Goal: Complete application form: Complete application form

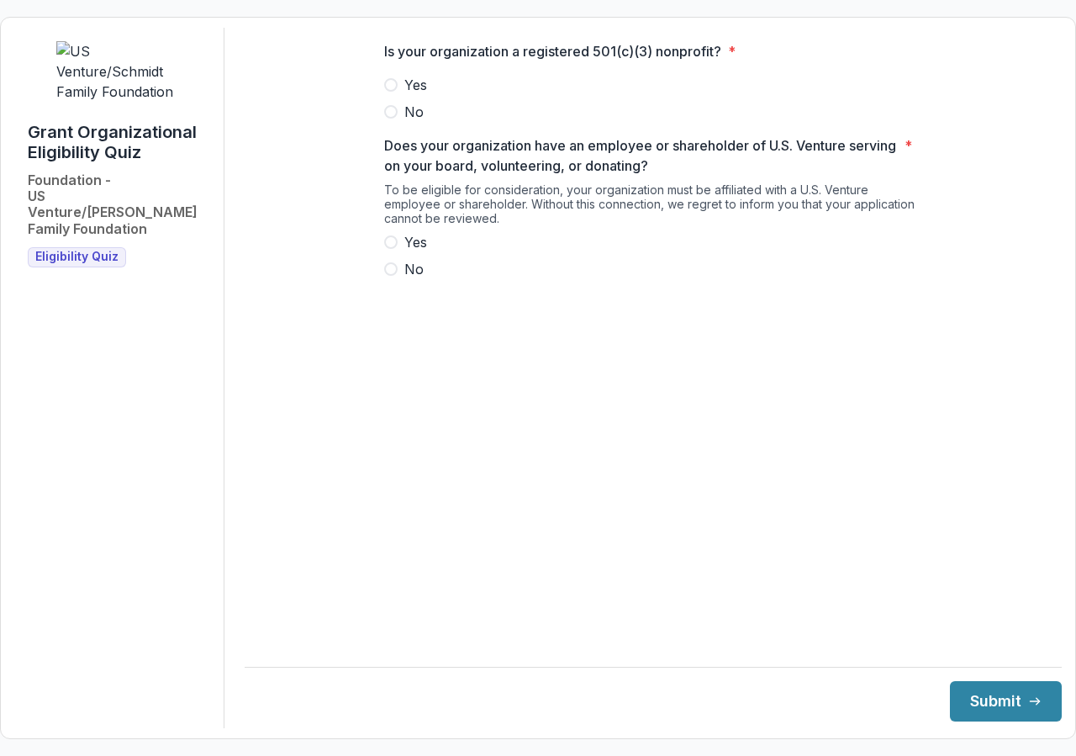
click at [391, 92] on span at bounding box center [390, 84] width 13 height 13
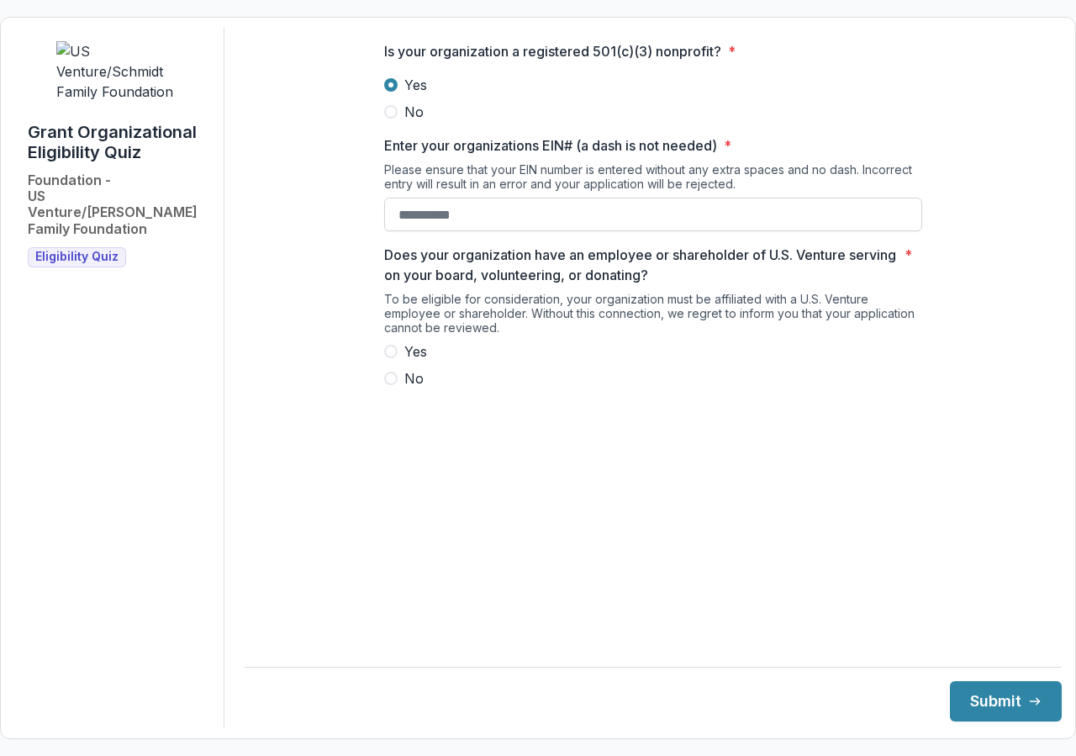
click at [435, 225] on input "Enter your organizations EIN# (a dash is not needed) *" at bounding box center [653, 215] width 538 height 34
type input "**********"
click at [393, 358] on span at bounding box center [390, 351] width 13 height 13
click at [1005, 697] on button "Submit" at bounding box center [1006, 701] width 112 height 40
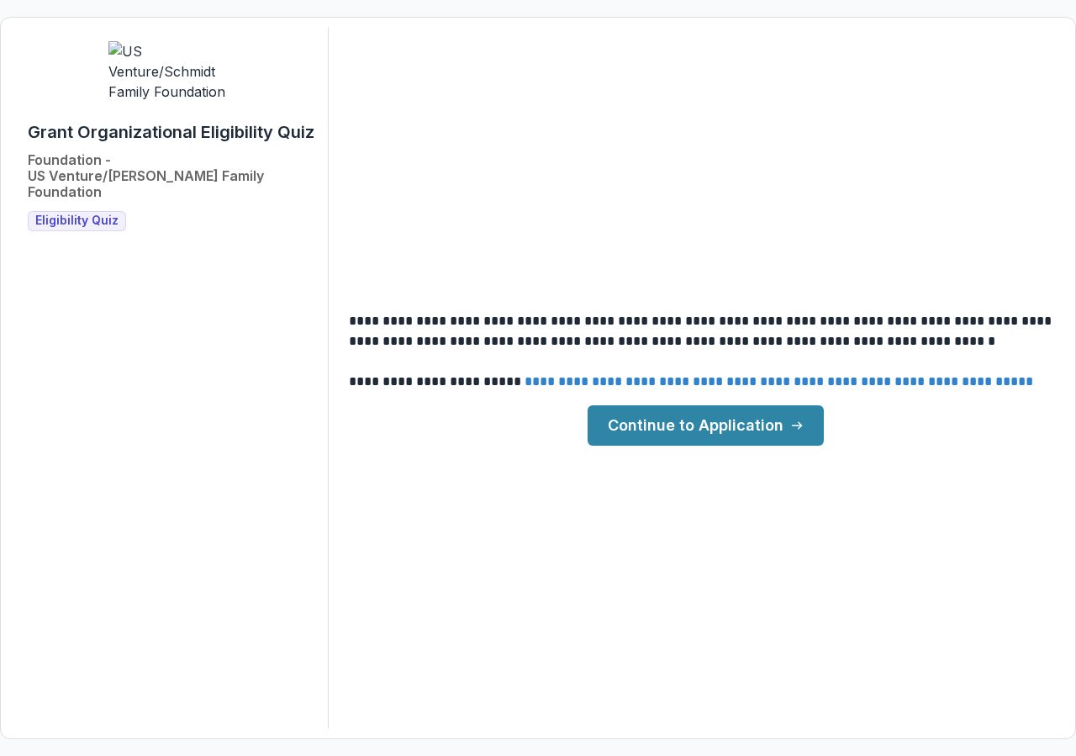
click at [670, 380] on link "**********" at bounding box center [779, 381] width 509 height 13
click at [720, 419] on link "Continue to Application" at bounding box center [706, 425] width 236 height 40
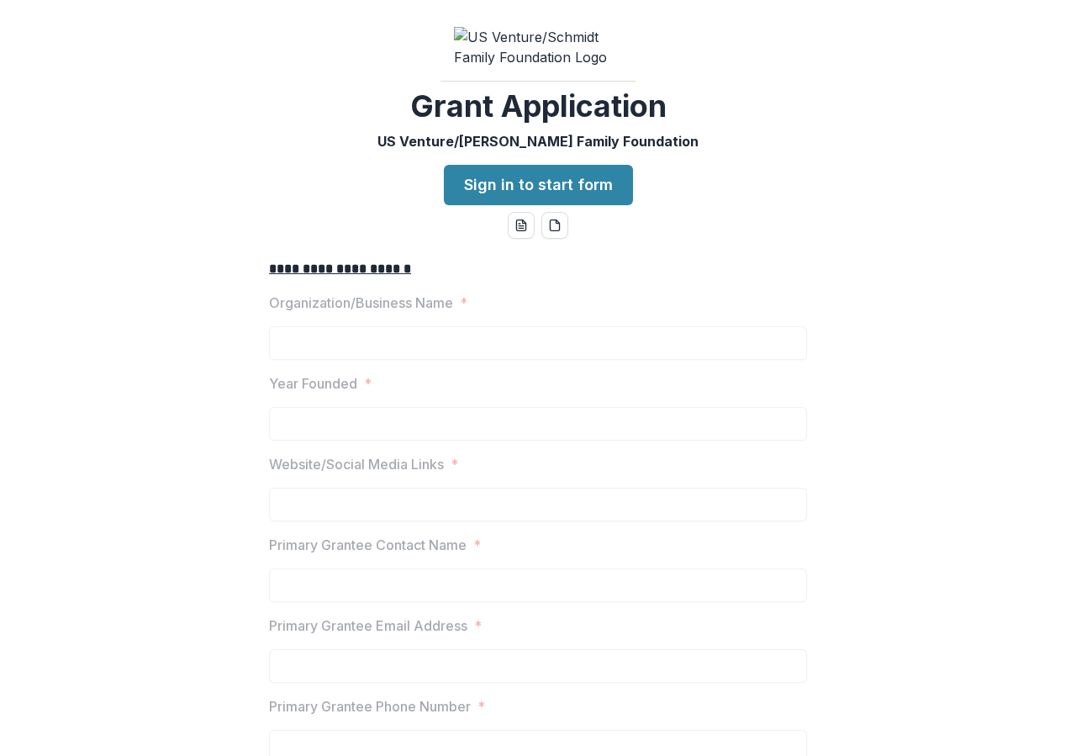
click at [521, 313] on label "Organization/Business Name *" at bounding box center [533, 303] width 528 height 20
click at [527, 198] on link "Sign in to start form" at bounding box center [538, 185] width 189 height 40
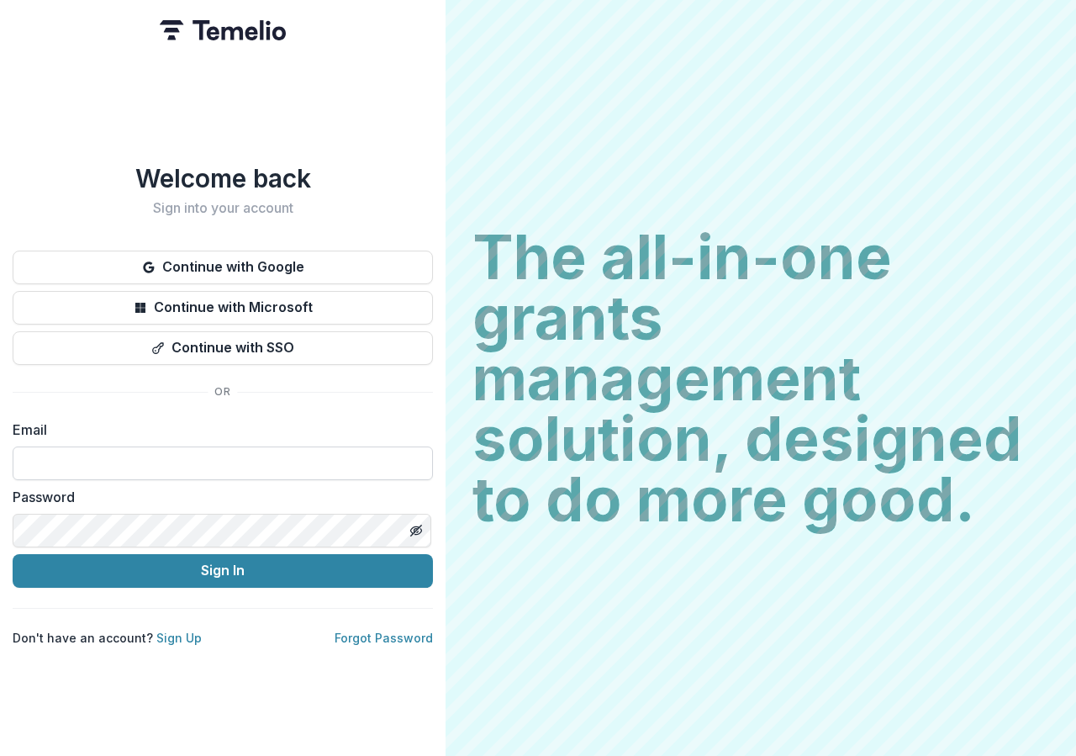
click at [37, 453] on input at bounding box center [223, 463] width 420 height 34
type input "**********"
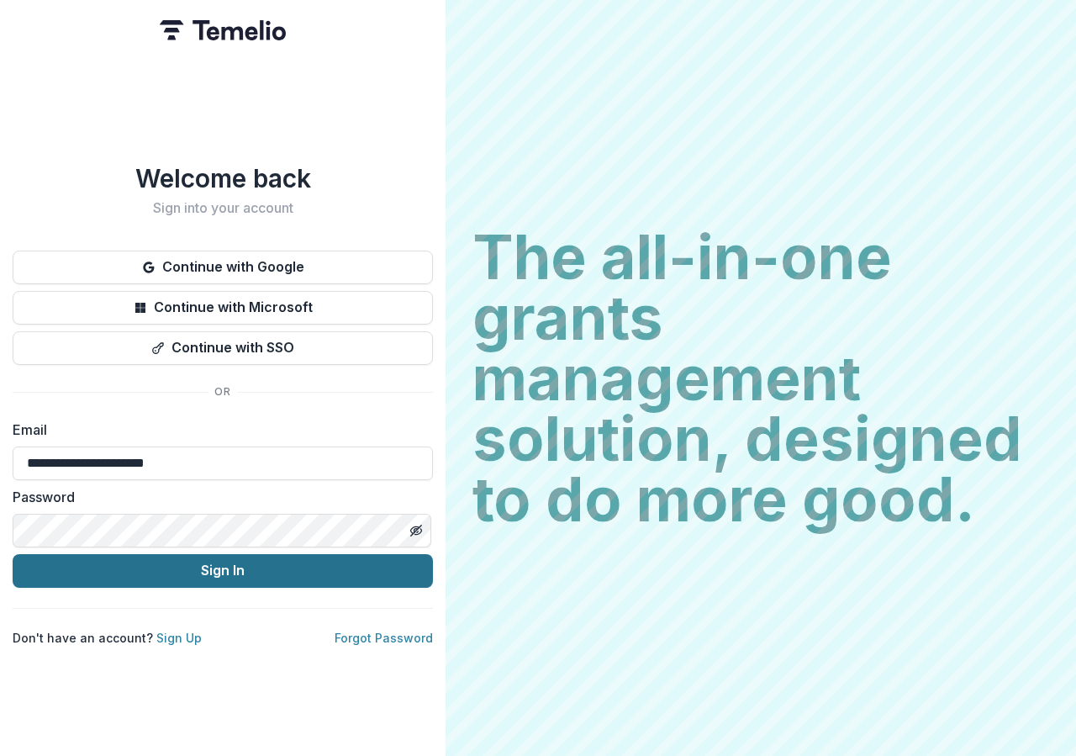
click at [203, 561] on button "Sign In" at bounding box center [223, 571] width 420 height 34
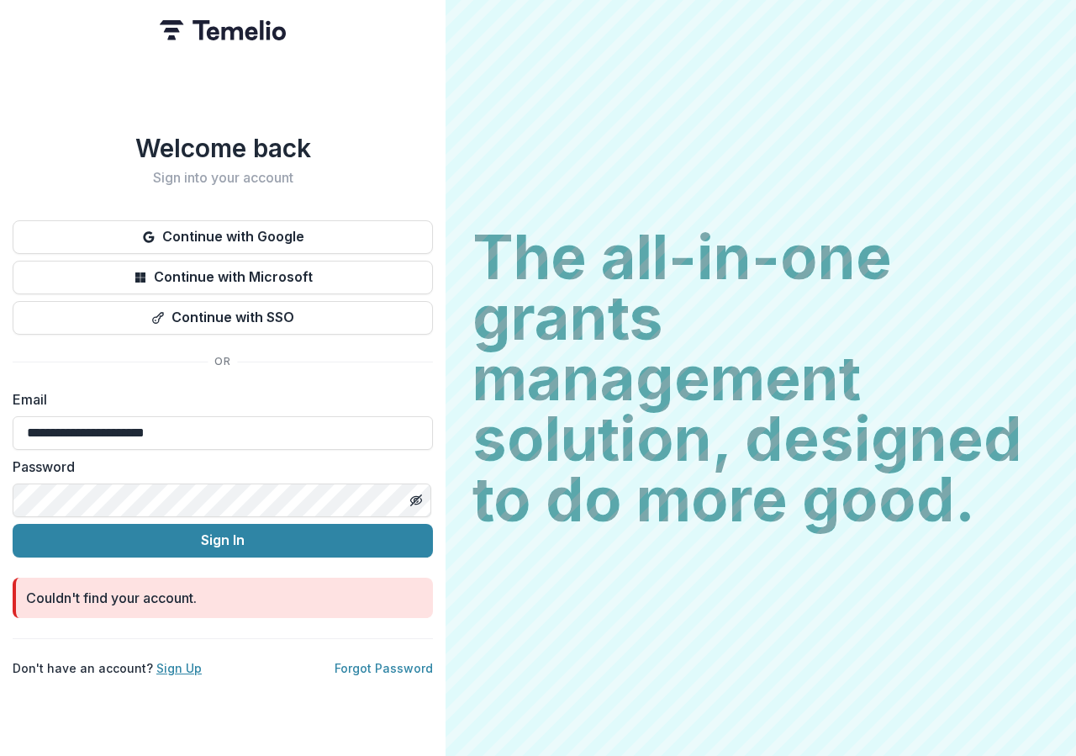
click at [176, 661] on link "Sign Up" at bounding box center [178, 668] width 45 height 14
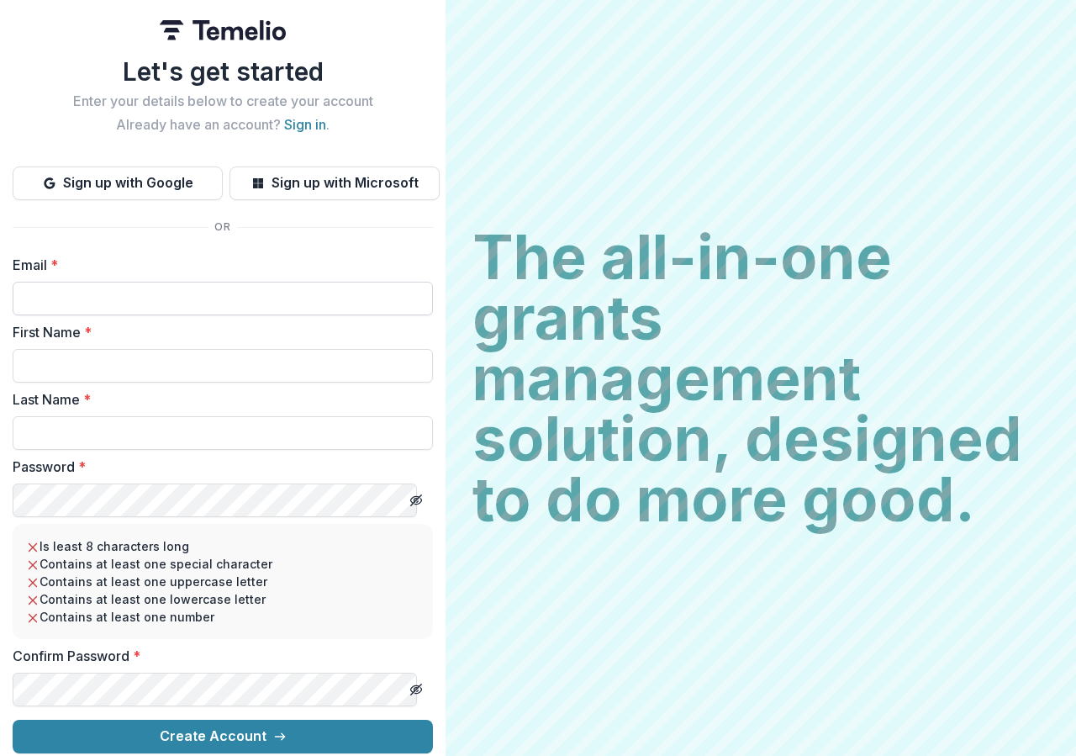
click at [43, 289] on input "Email *" at bounding box center [223, 299] width 420 height 34
type input "**********"
click at [46, 362] on input "First Name *" at bounding box center [223, 366] width 420 height 34
type input "*******"
click at [311, 543] on li "Is least 8 characters long" at bounding box center [222, 546] width 393 height 18
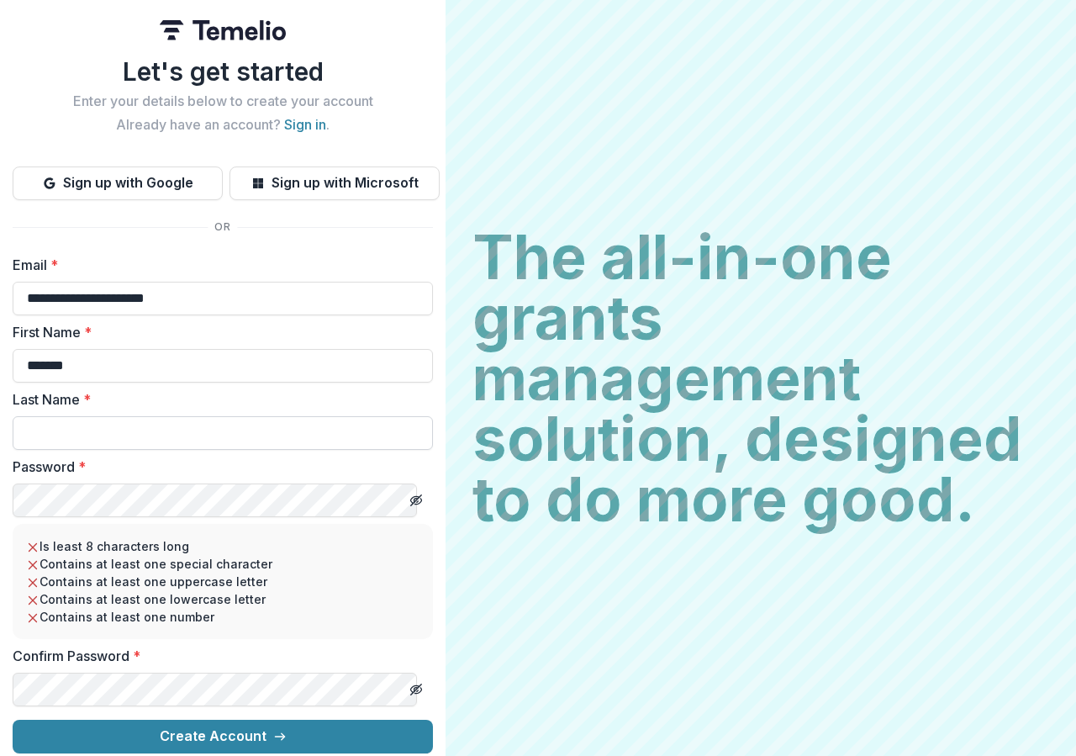
click at [65, 434] on input "Last Name *" at bounding box center [223, 433] width 420 height 34
type input "****"
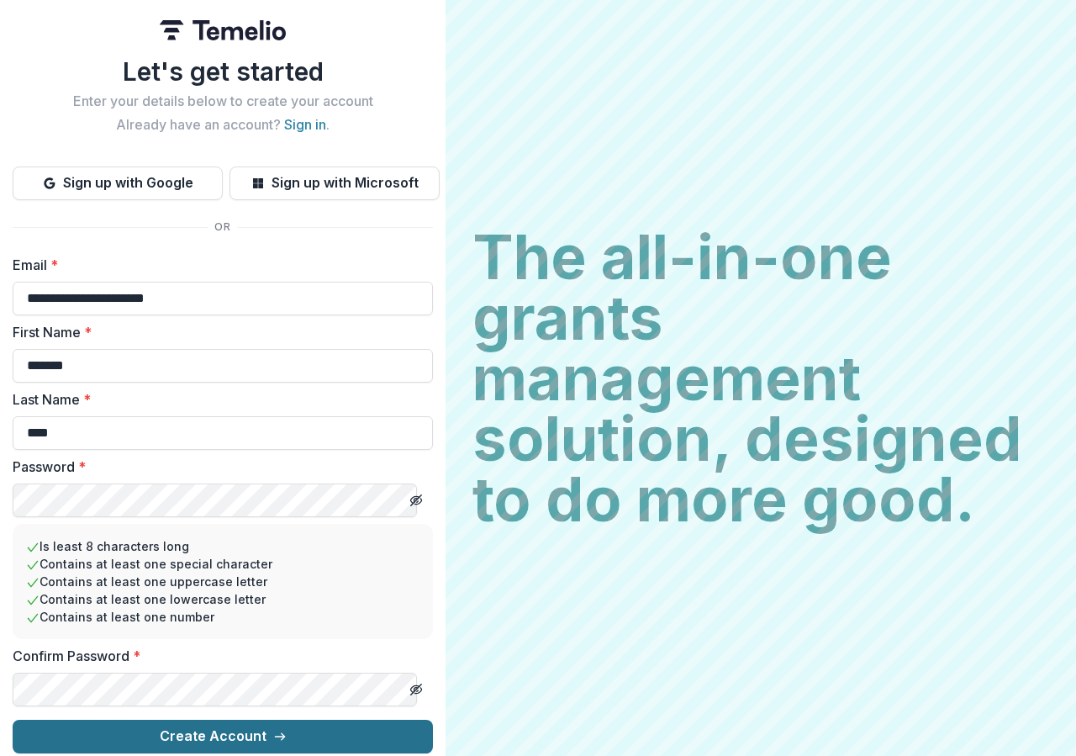
click at [234, 720] on button "Create Account" at bounding box center [223, 737] width 420 height 34
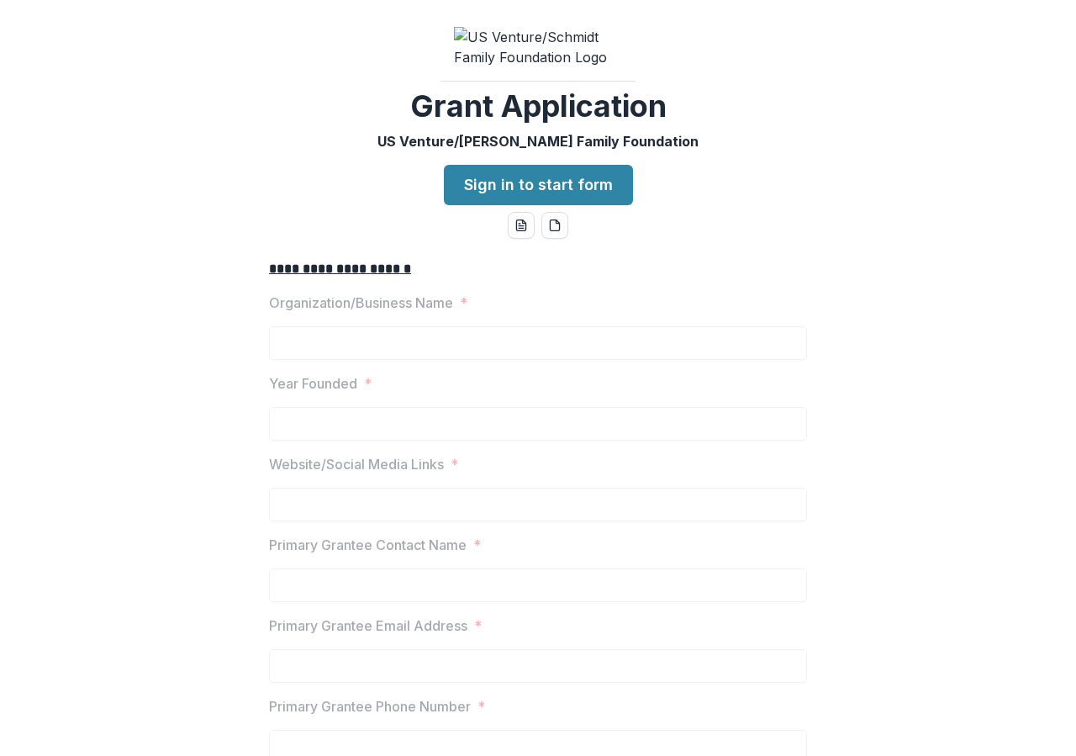
click at [775, 100] on div "**********" at bounding box center [538, 378] width 1076 height 756
click at [547, 193] on link "Sign in to start form" at bounding box center [538, 185] width 189 height 40
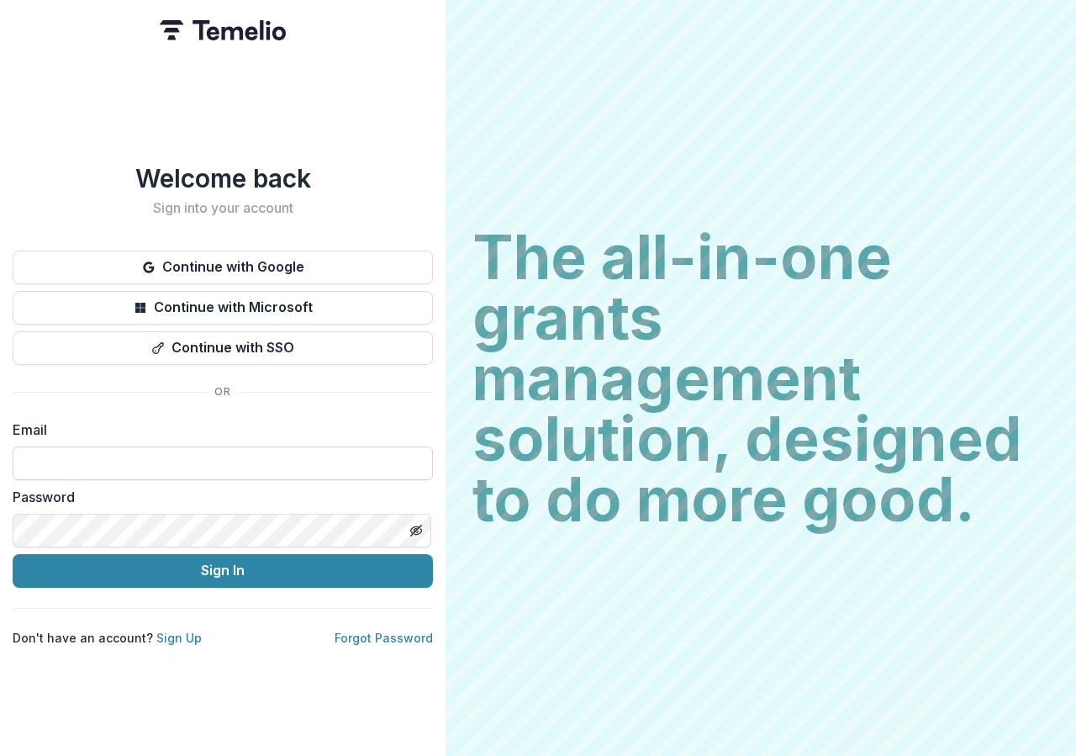
click at [64, 460] on input at bounding box center [223, 463] width 420 height 34
type input "**********"
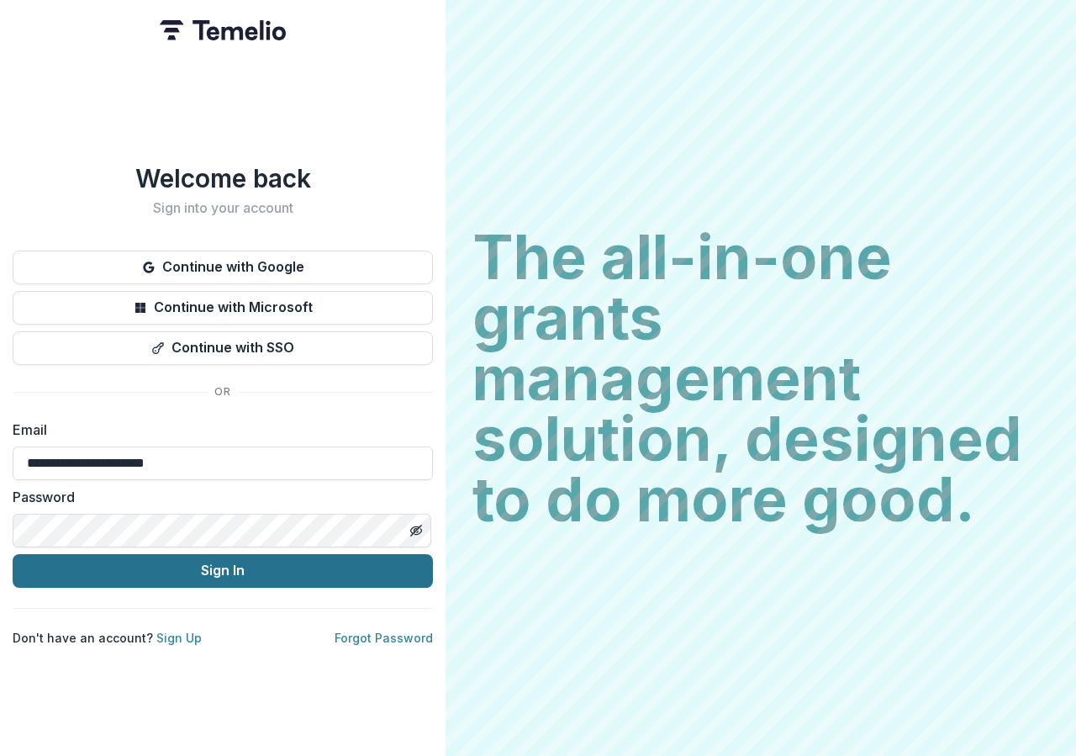
click at [197, 560] on button "Sign In" at bounding box center [223, 571] width 420 height 34
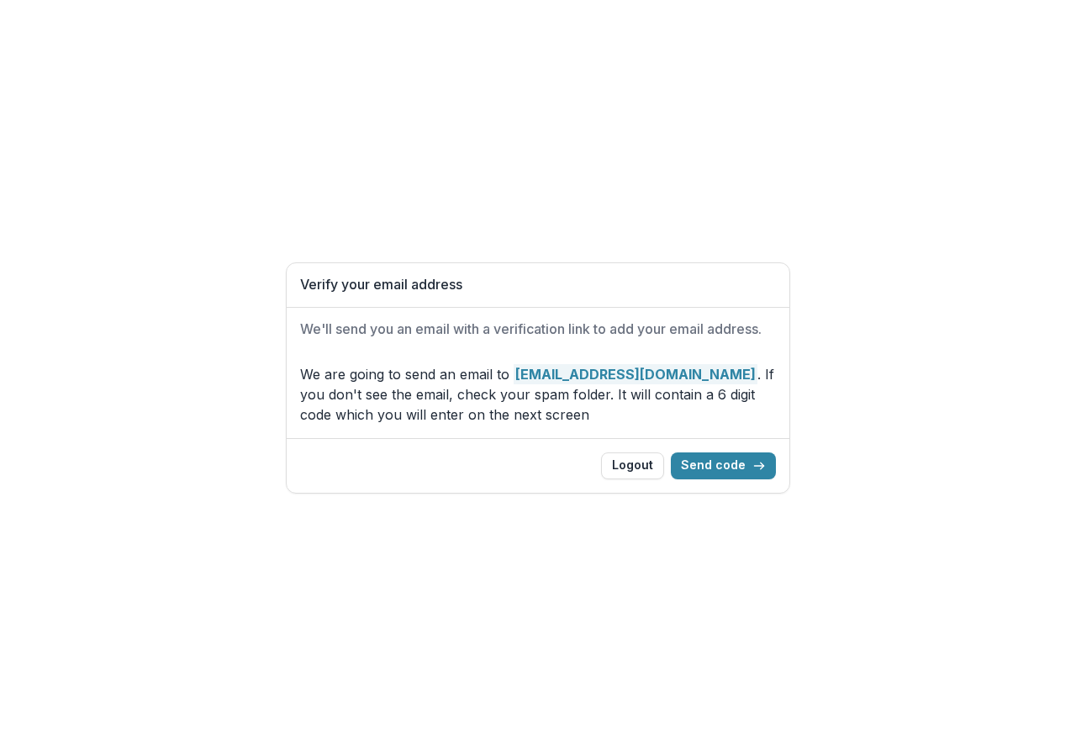
click at [722, 179] on div "Verify your email address We'll send you an email with a verification link to a…" at bounding box center [538, 378] width 1076 height 756
click at [728, 461] on button "Send code" at bounding box center [723, 465] width 105 height 27
click at [387, 459] on div "Logout Send code" at bounding box center [538, 465] width 476 height 27
drag, startPoint x: 356, startPoint y: 461, endPoint x: 388, endPoint y: 459, distance: 32.0
click at [369, 461] on div "Logout Send code" at bounding box center [538, 465] width 476 height 27
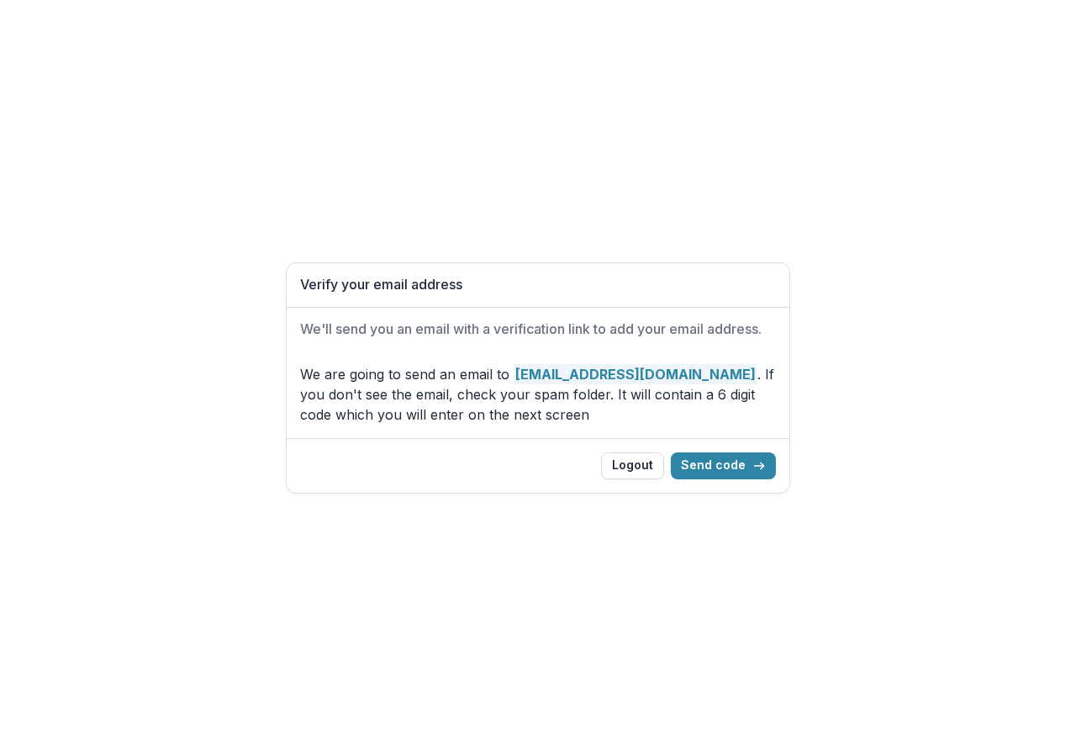
click at [421, 451] on div "Logout Send code" at bounding box center [538, 465] width 503 height 55
click at [720, 458] on button "Send code" at bounding box center [723, 465] width 105 height 27
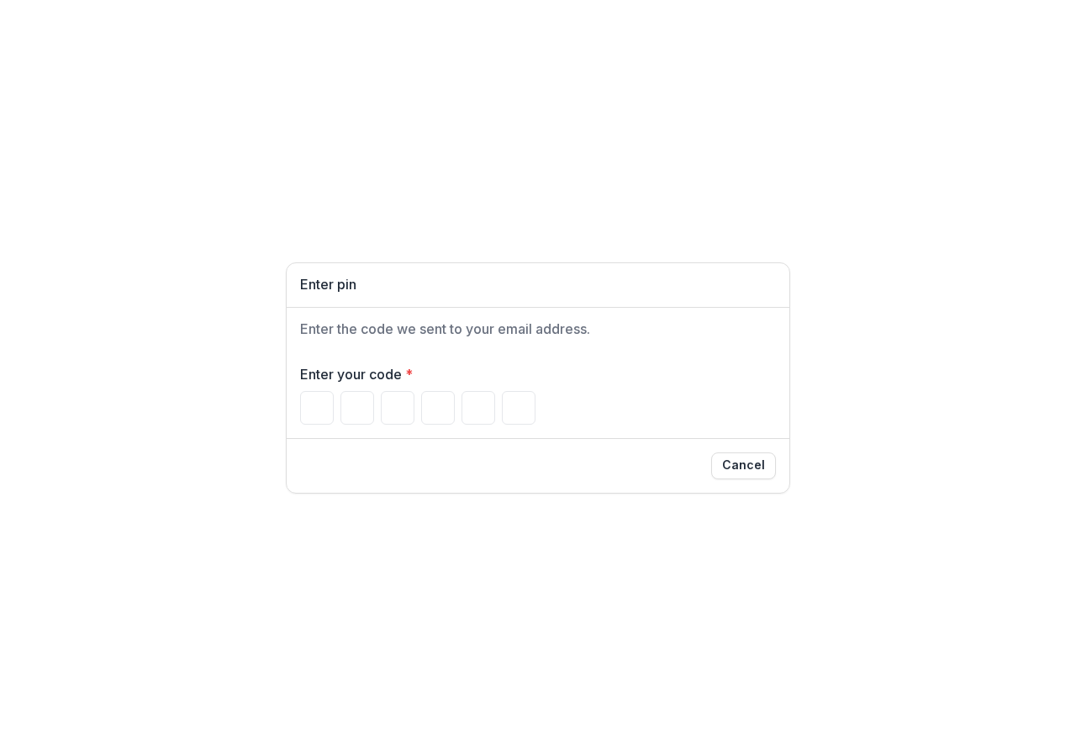
type input "*"
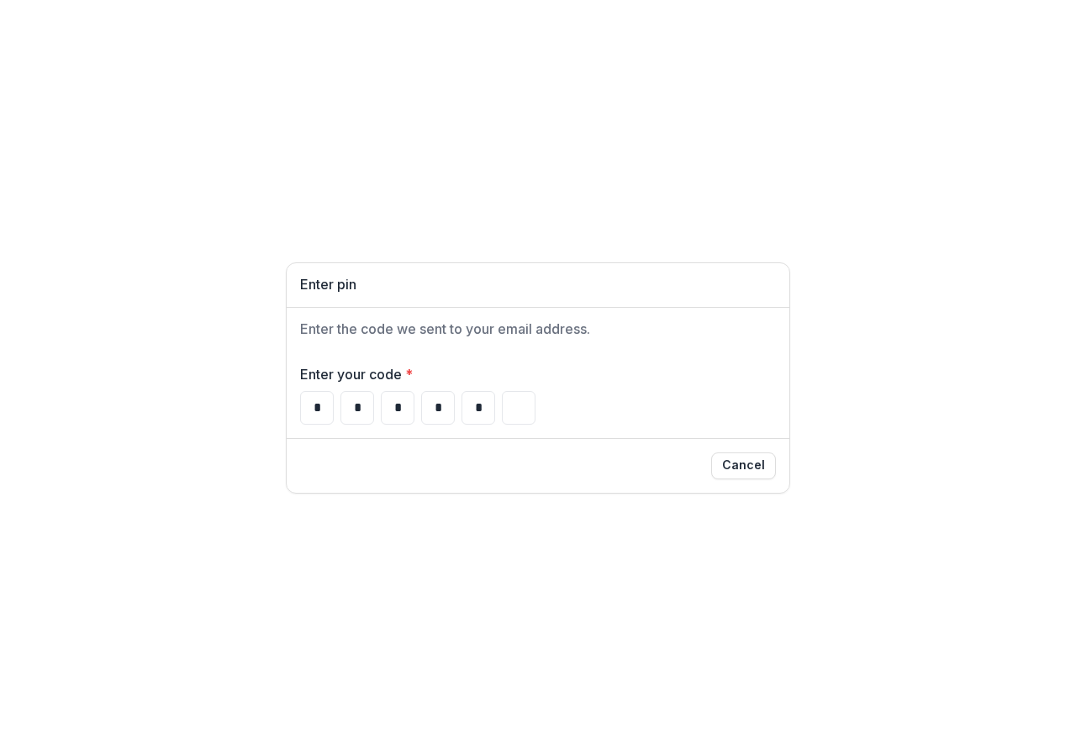
type input "*"
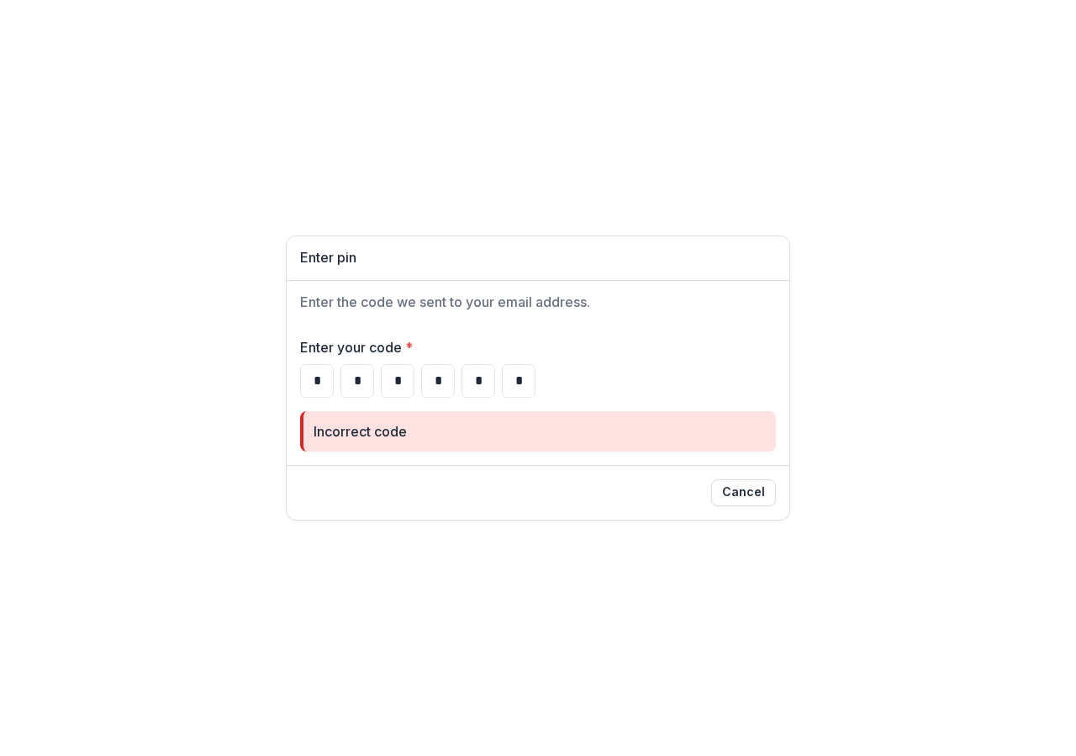
click at [334, 376] on div "* * * * * *" at bounding box center [538, 381] width 476 height 34
click at [760, 493] on button "Cancel" at bounding box center [743, 492] width 65 height 27
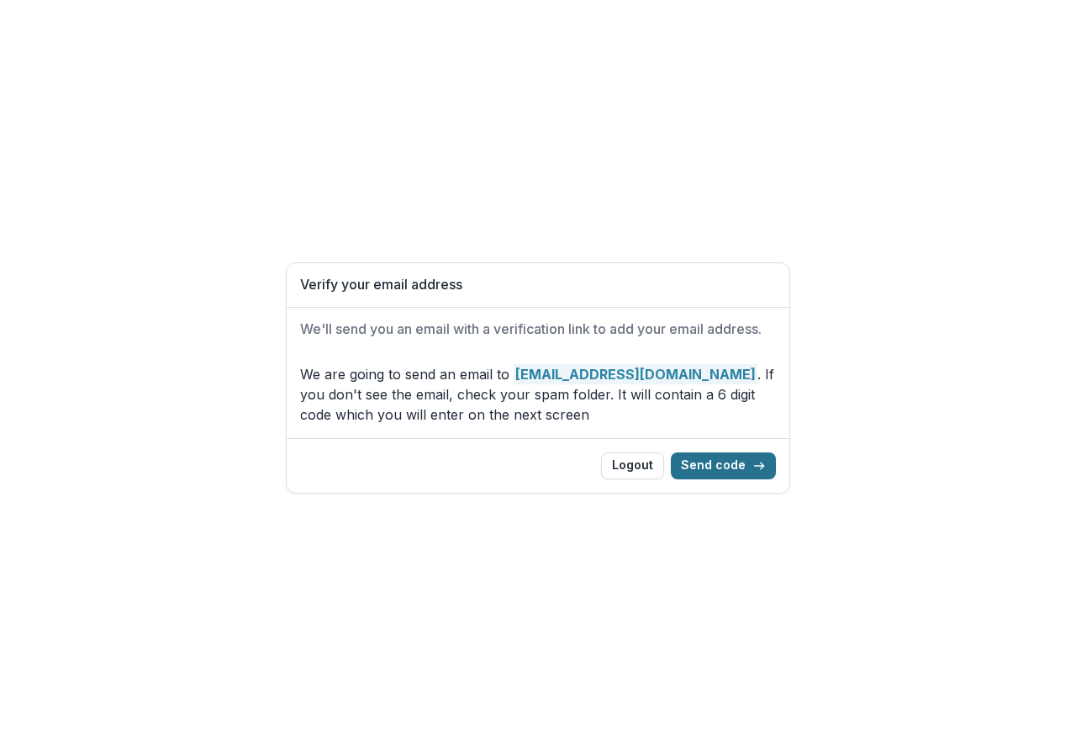
click at [721, 458] on button "Send code" at bounding box center [723, 465] width 105 height 27
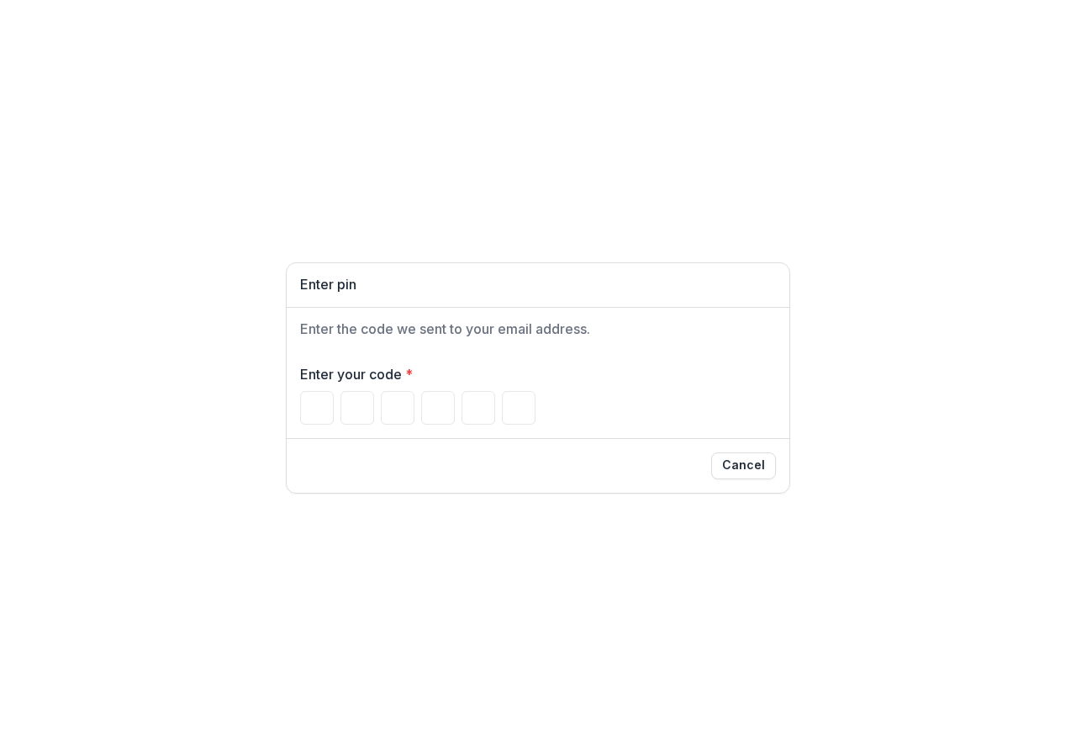
type input "*"
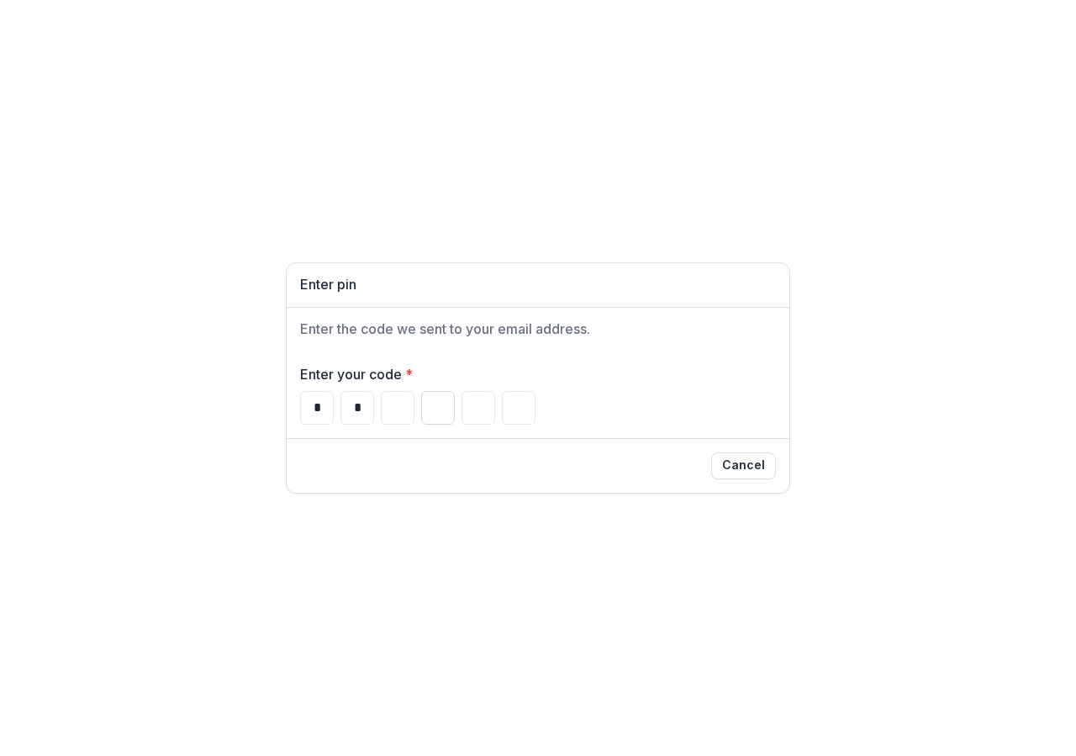
type input "*"
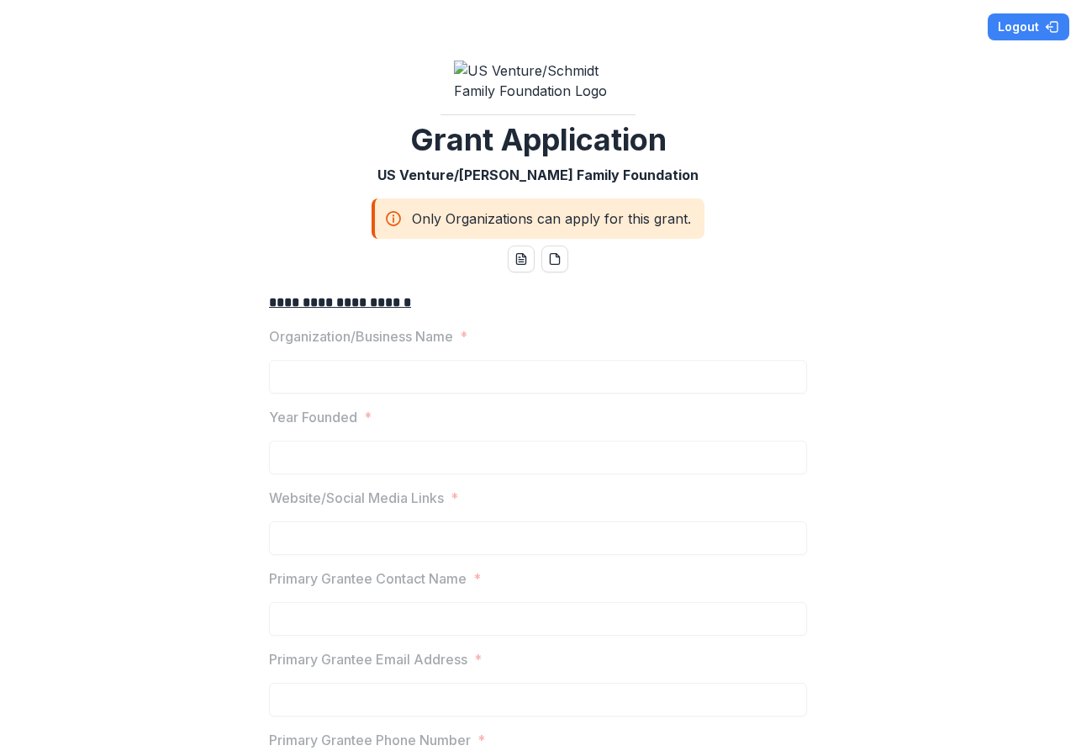
click at [496, 346] on label "Organization/Business Name *" at bounding box center [533, 336] width 528 height 20
click at [514, 266] on icon "word-download" at bounding box center [520, 258] width 13 height 13
click at [544, 235] on div "Only Organizations can apply for this grant." at bounding box center [538, 218] width 333 height 40
click at [467, 345] on label "Organization/Business Name *" at bounding box center [533, 336] width 528 height 20
click at [401, 345] on p "Organization/Business Name" at bounding box center [361, 336] width 184 height 20
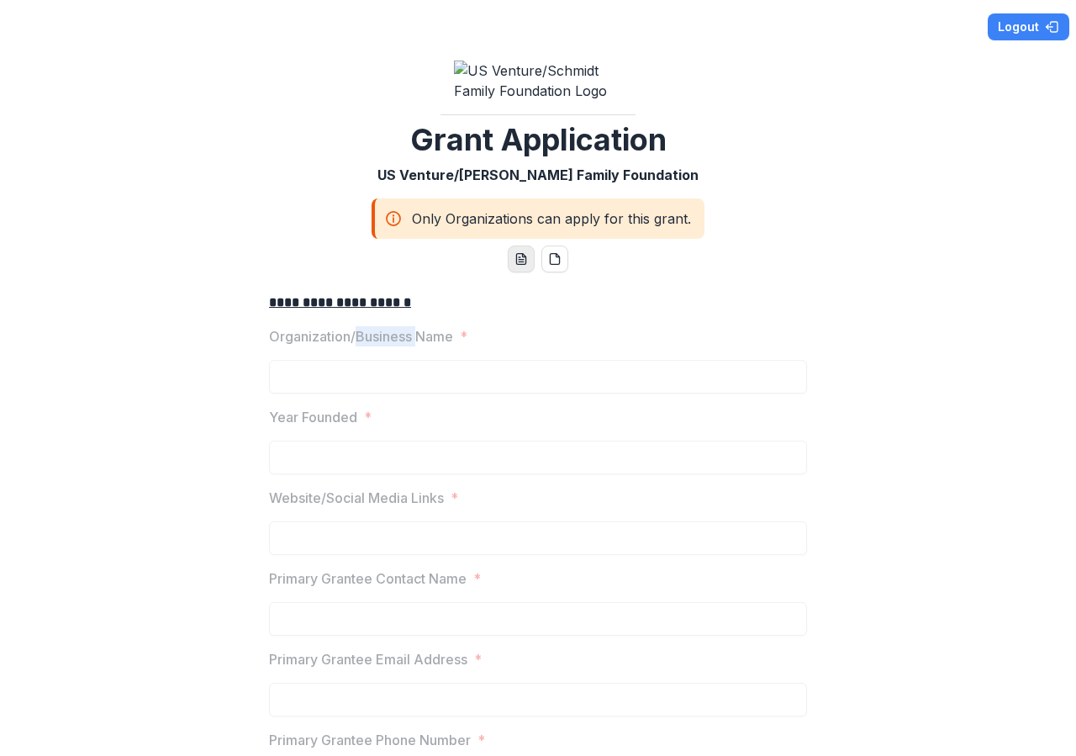
click at [401, 345] on p "Organization/Business Name" at bounding box center [361, 336] width 184 height 20
click at [481, 346] on label "Organization/Business Name *" at bounding box center [533, 336] width 528 height 20
click at [482, 346] on label "Organization/Business Name *" at bounding box center [533, 336] width 528 height 20
click at [552, 266] on icon "pdf-download" at bounding box center [554, 258] width 13 height 13
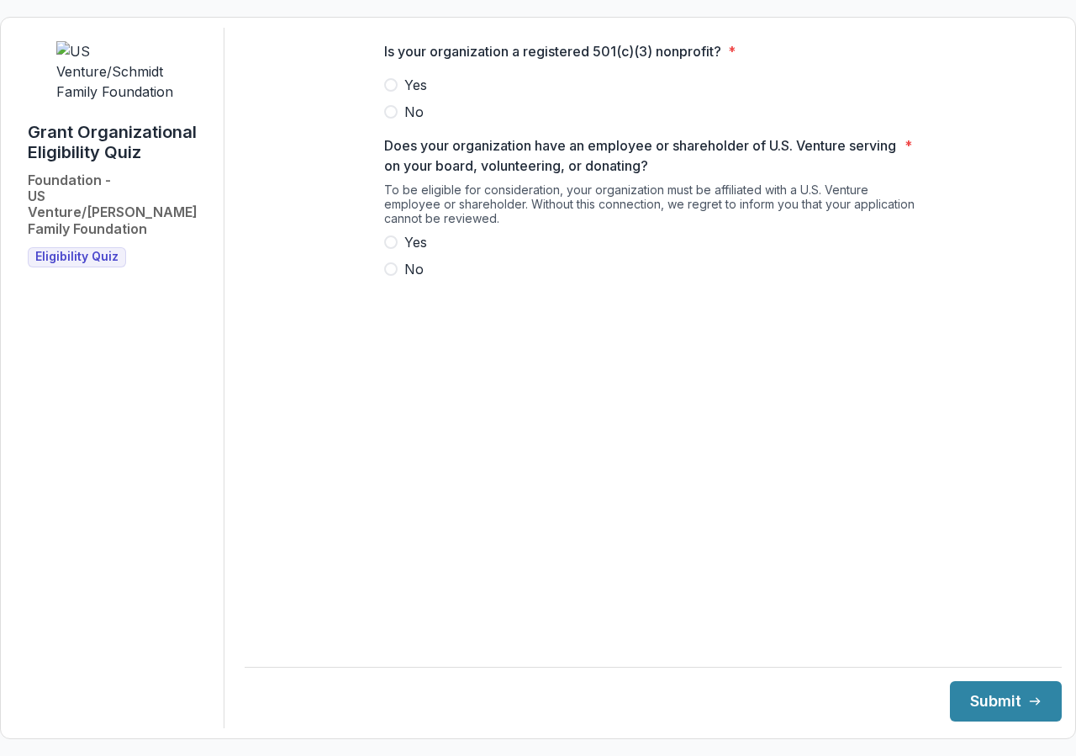
click at [393, 92] on span at bounding box center [390, 84] width 13 height 13
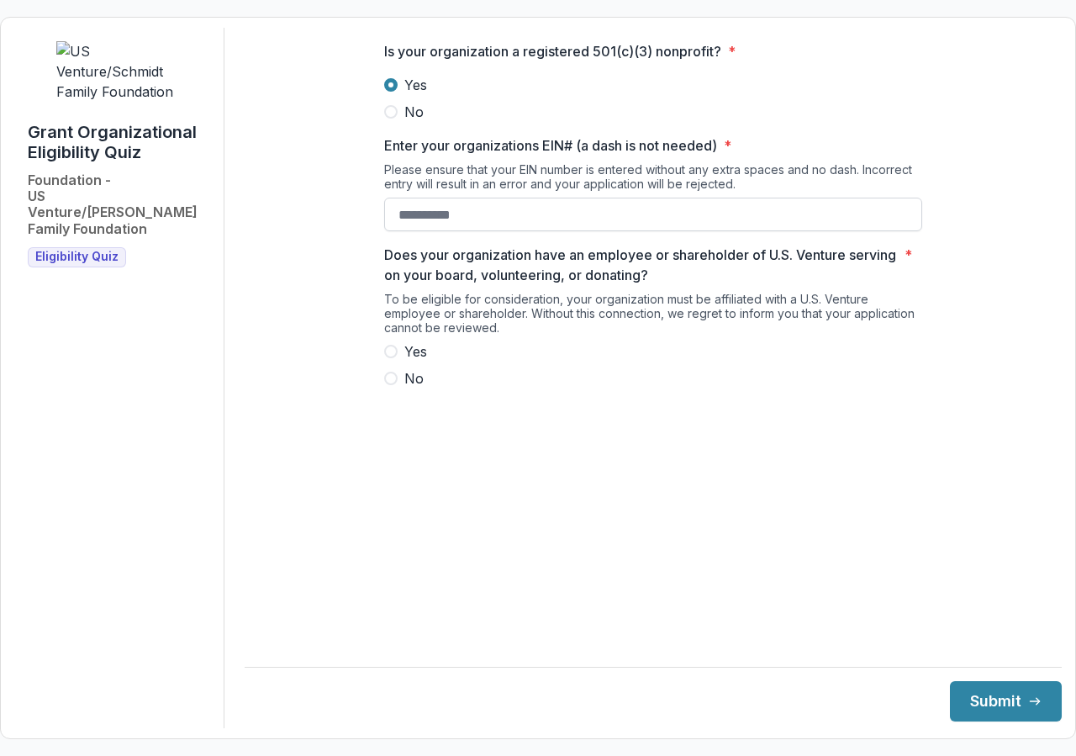
click at [431, 229] on input "Enter your organizations EIN# (a dash is not needed) *" at bounding box center [653, 215] width 538 height 34
type input "**********"
drag, startPoint x: 393, startPoint y: 367, endPoint x: 409, endPoint y: 355, distance: 19.8
click at [398, 361] on label "Yes" at bounding box center [653, 351] width 538 height 20
click at [389, 358] on span at bounding box center [390, 351] width 13 height 13
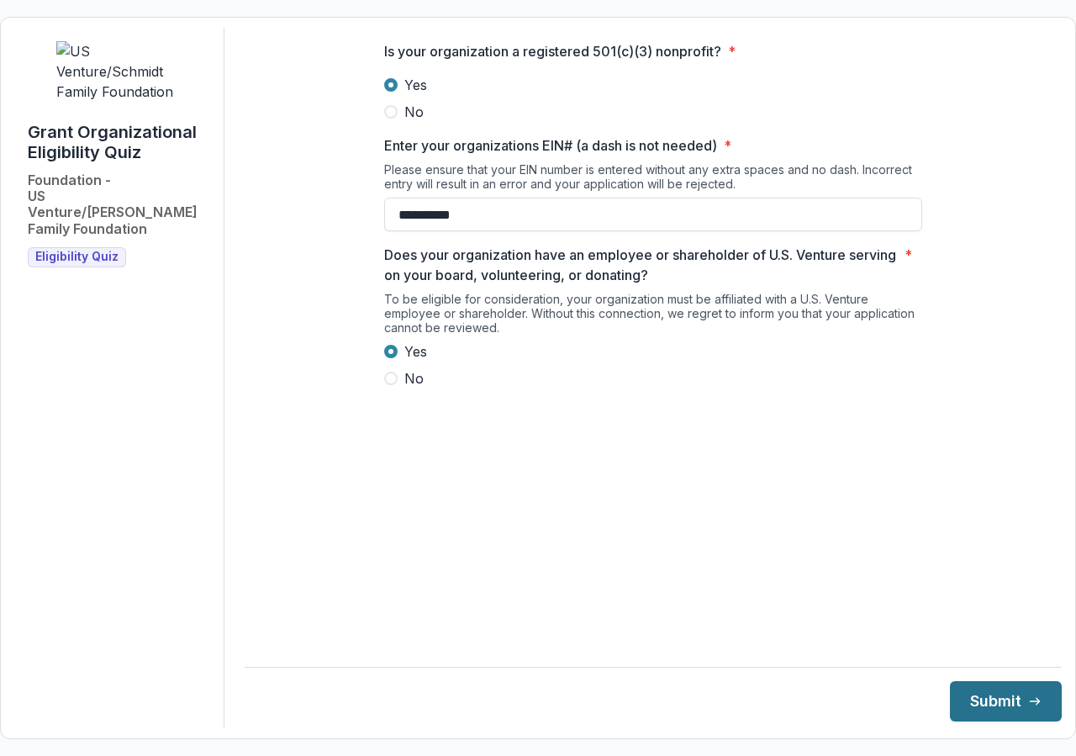
click at [991, 694] on button "Submit" at bounding box center [1006, 701] width 112 height 40
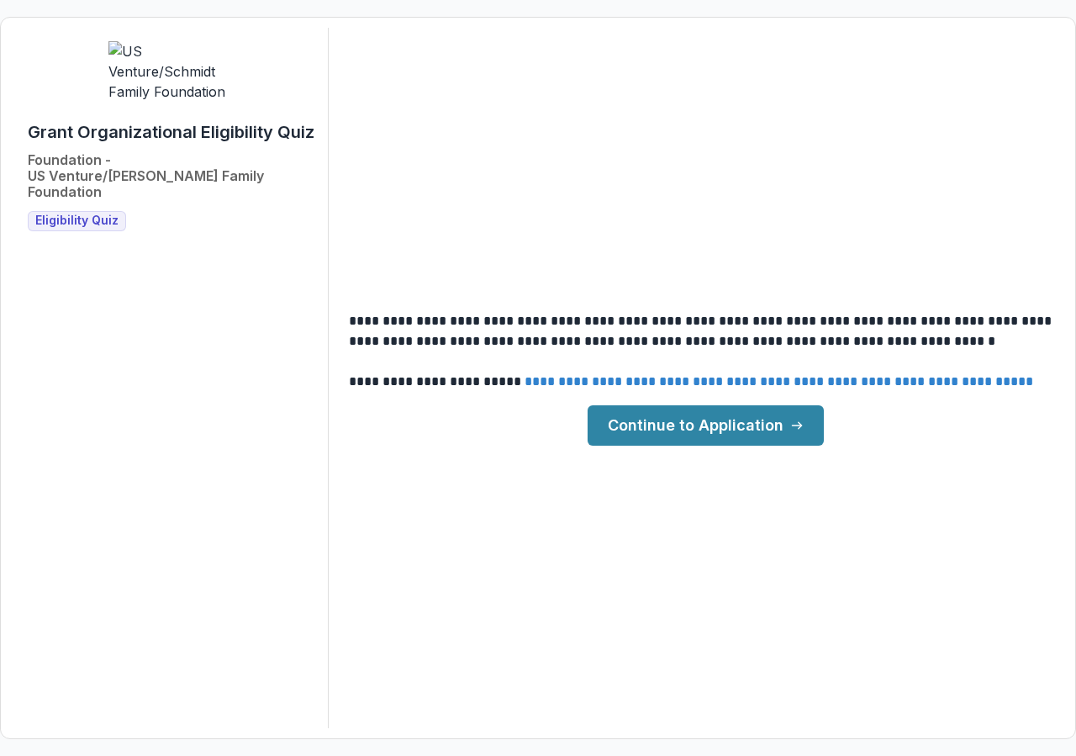
click at [718, 424] on link "Continue to Application" at bounding box center [706, 425] width 236 height 40
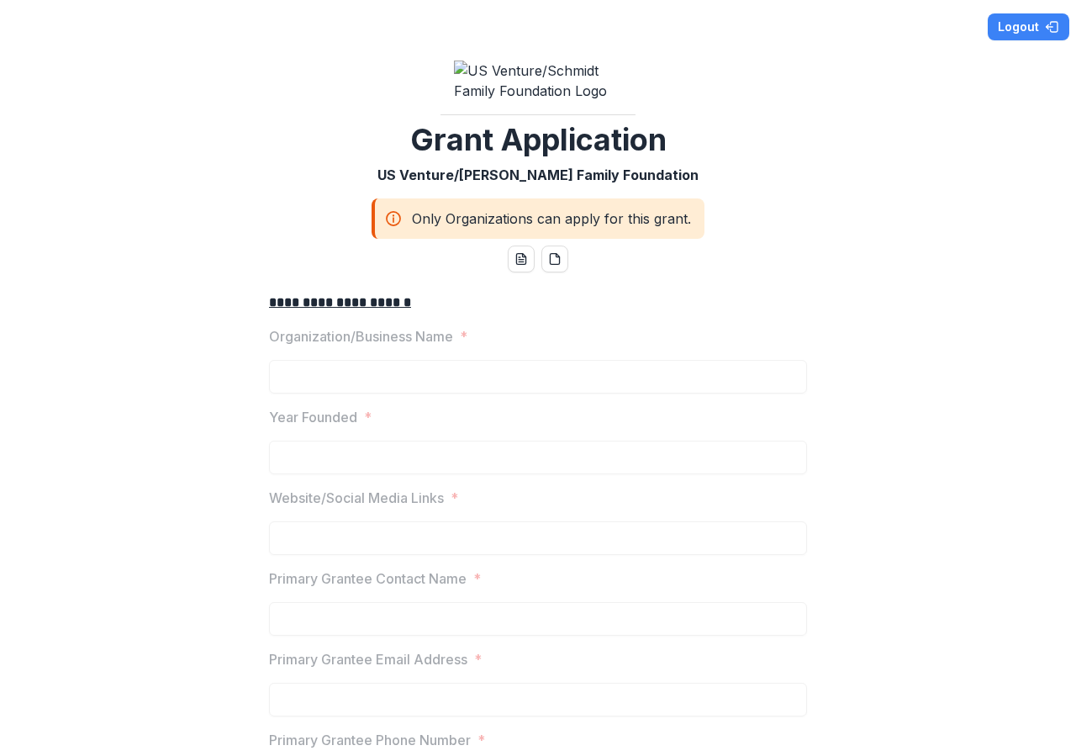
click at [359, 346] on p "Organization/Business Name" at bounding box center [361, 336] width 184 height 20
click at [548, 266] on icon "pdf-download" at bounding box center [554, 258] width 13 height 13
click at [387, 229] on icon at bounding box center [393, 218] width 17 height 20
click at [514, 266] on icon "word-download" at bounding box center [520, 258] width 13 height 13
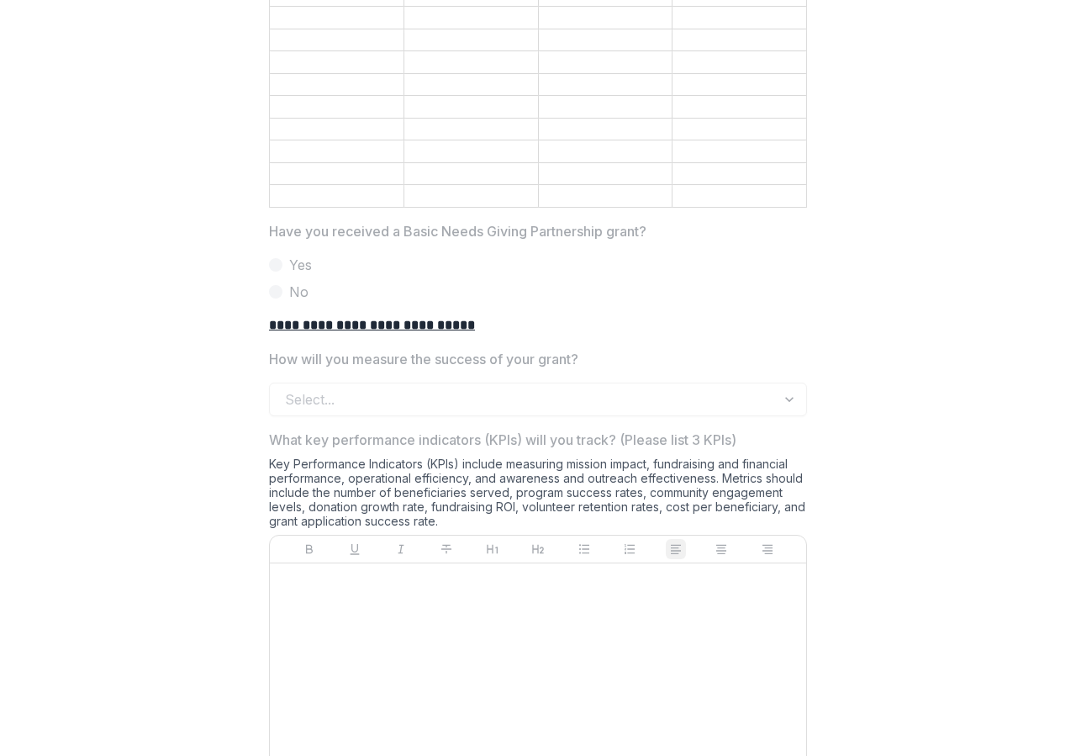
scroll to position [3327, 0]
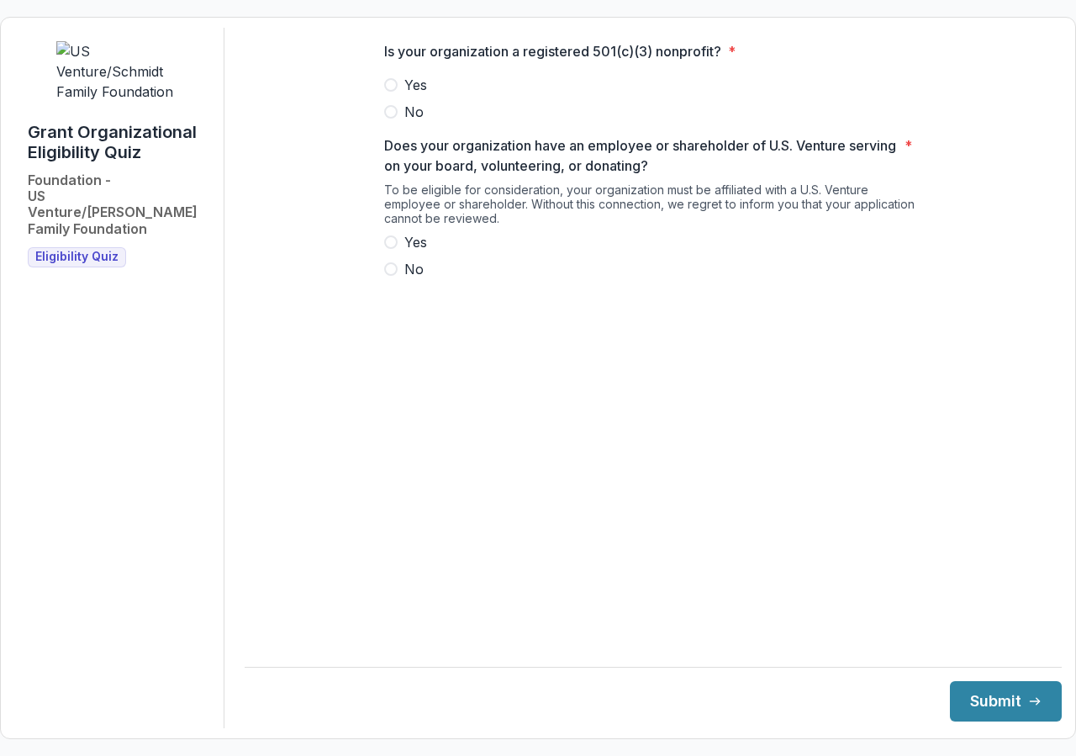
click at [394, 92] on span at bounding box center [390, 84] width 13 height 13
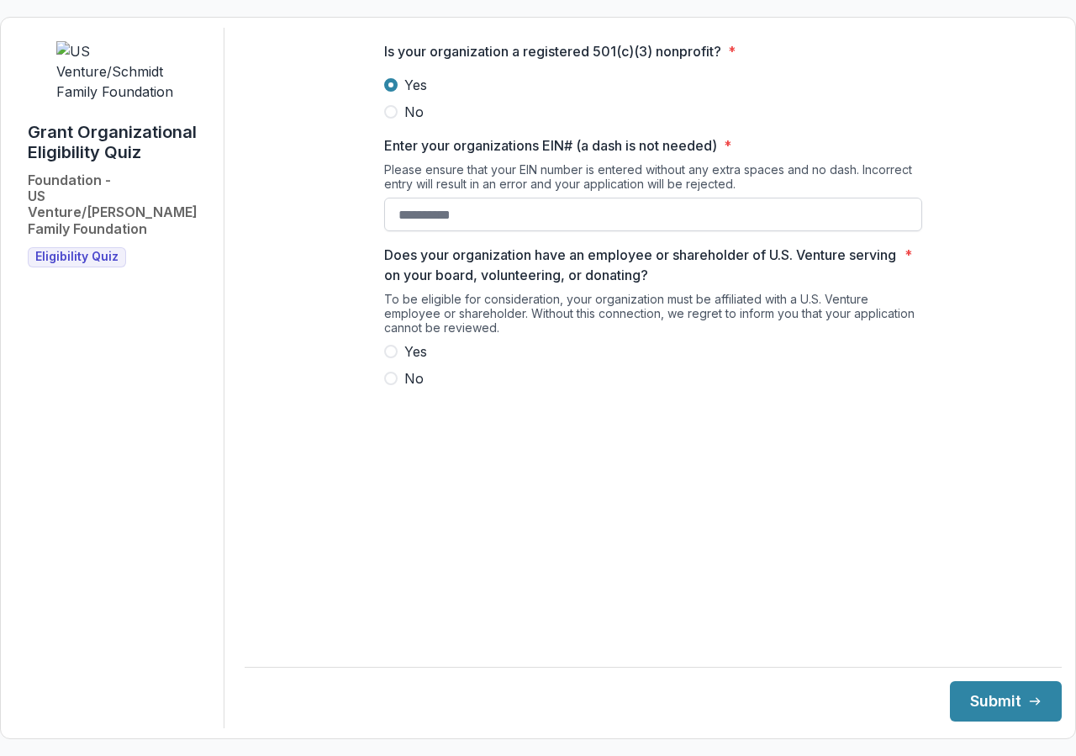
click at [416, 229] on input "Enter your organizations EIN# (a dash is not needed) *" at bounding box center [653, 215] width 538 height 34
type input "**********"
click at [522, 383] on label "No" at bounding box center [653, 378] width 538 height 20
drag, startPoint x: 397, startPoint y: 361, endPoint x: 415, endPoint y: 379, distance: 25.6
click at [398, 361] on label "Yes" at bounding box center [653, 351] width 538 height 20
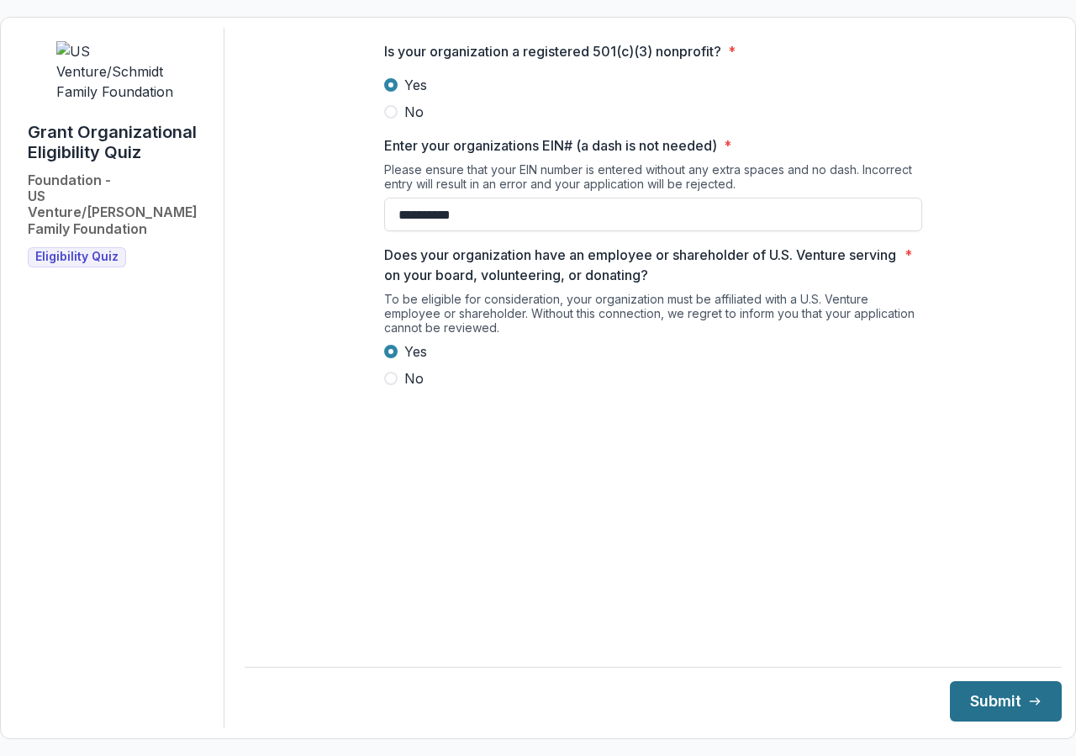
click at [1030, 701] on line "submit" at bounding box center [1034, 701] width 9 height 0
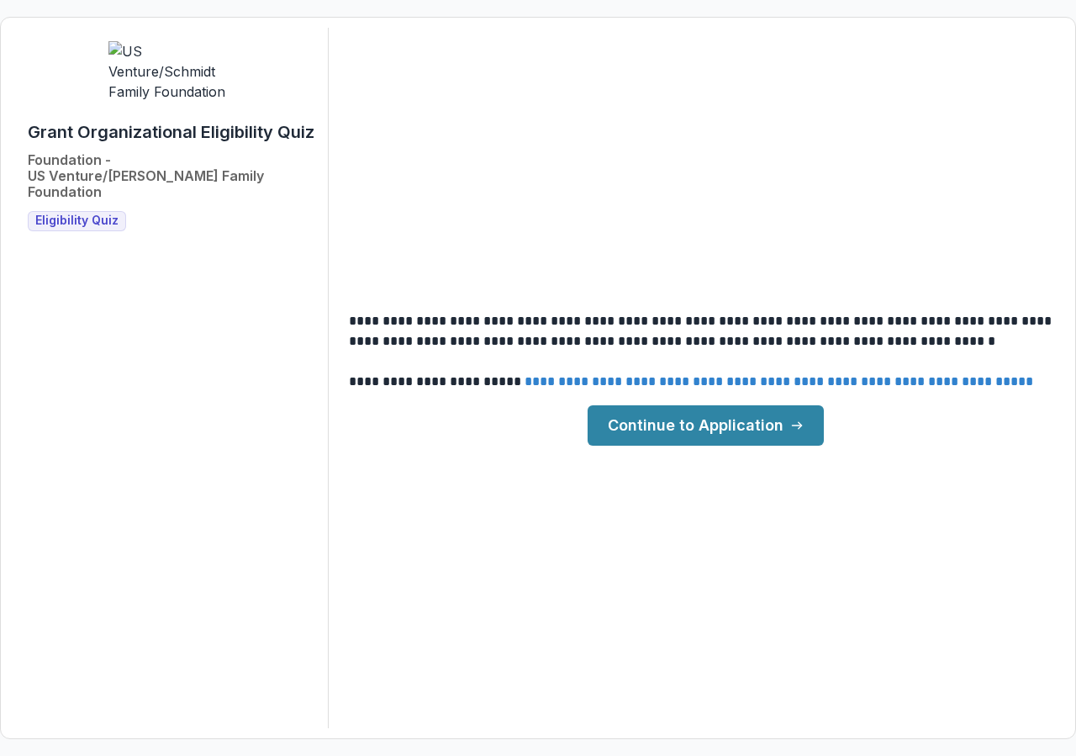
click at [924, 379] on link "**********" at bounding box center [779, 381] width 509 height 13
click at [698, 426] on link "Continue to Application" at bounding box center [706, 425] width 236 height 40
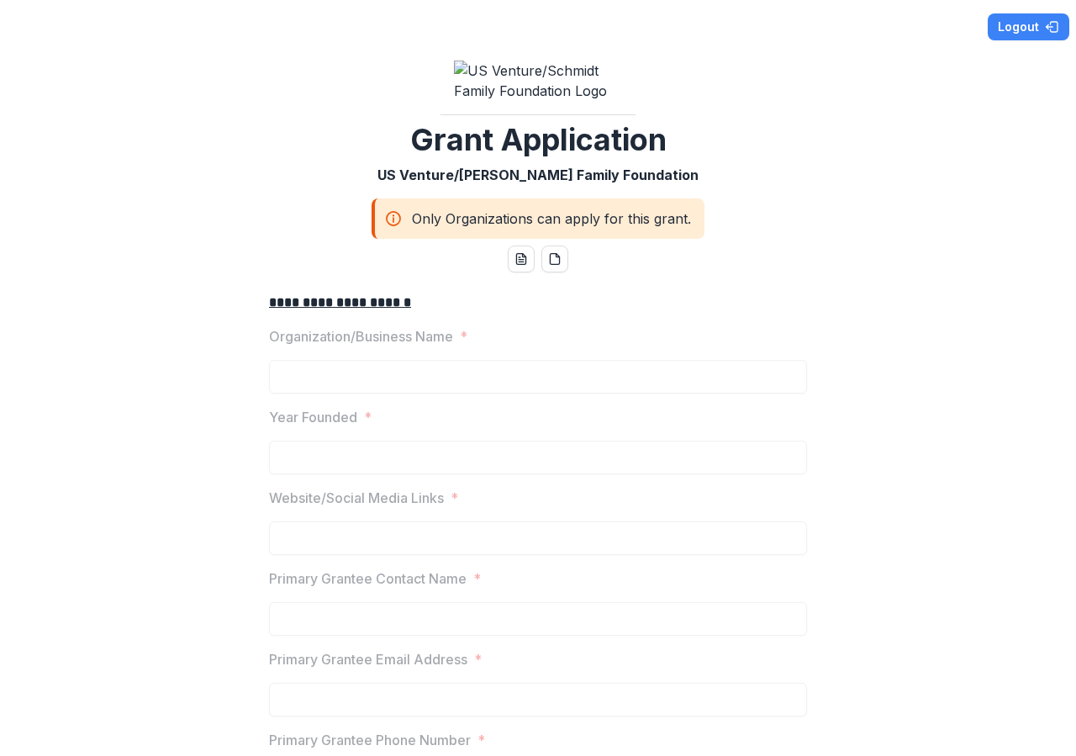
click at [318, 346] on p "Organization/Business Name" at bounding box center [361, 336] width 184 height 20
click at [548, 266] on icon "pdf-download" at bounding box center [554, 258] width 13 height 13
click at [516, 265] on icon "word-download" at bounding box center [520, 259] width 9 height 11
click at [552, 266] on icon "pdf-download" at bounding box center [554, 258] width 13 height 13
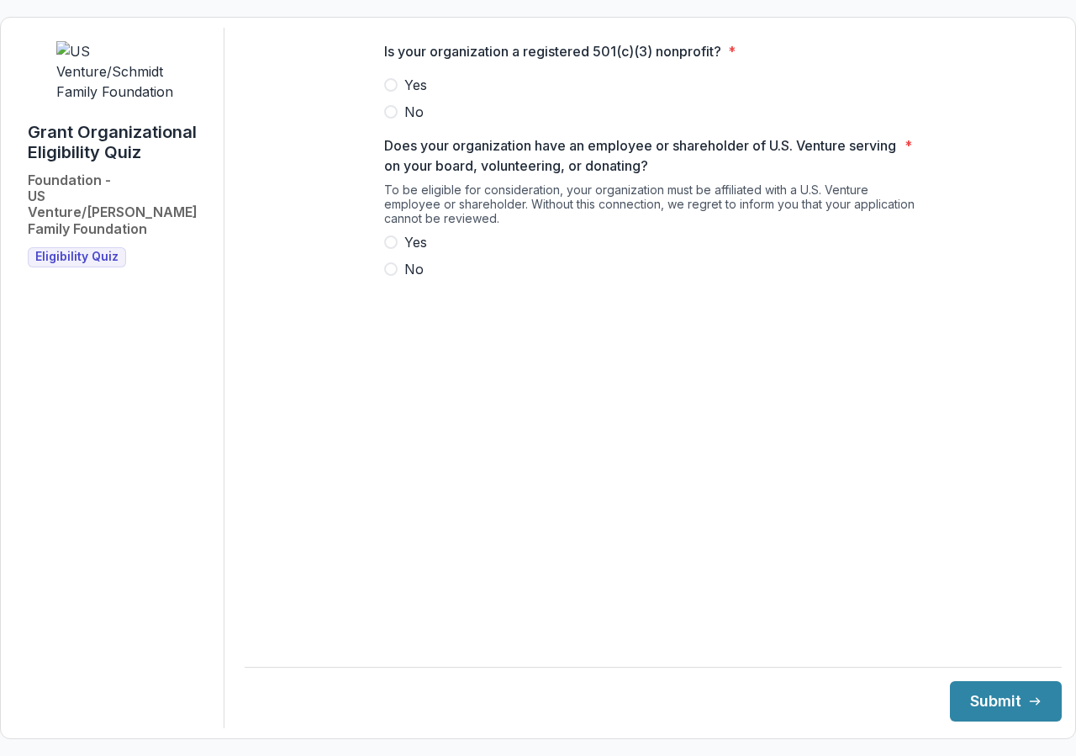
click at [391, 92] on span at bounding box center [390, 84] width 13 height 13
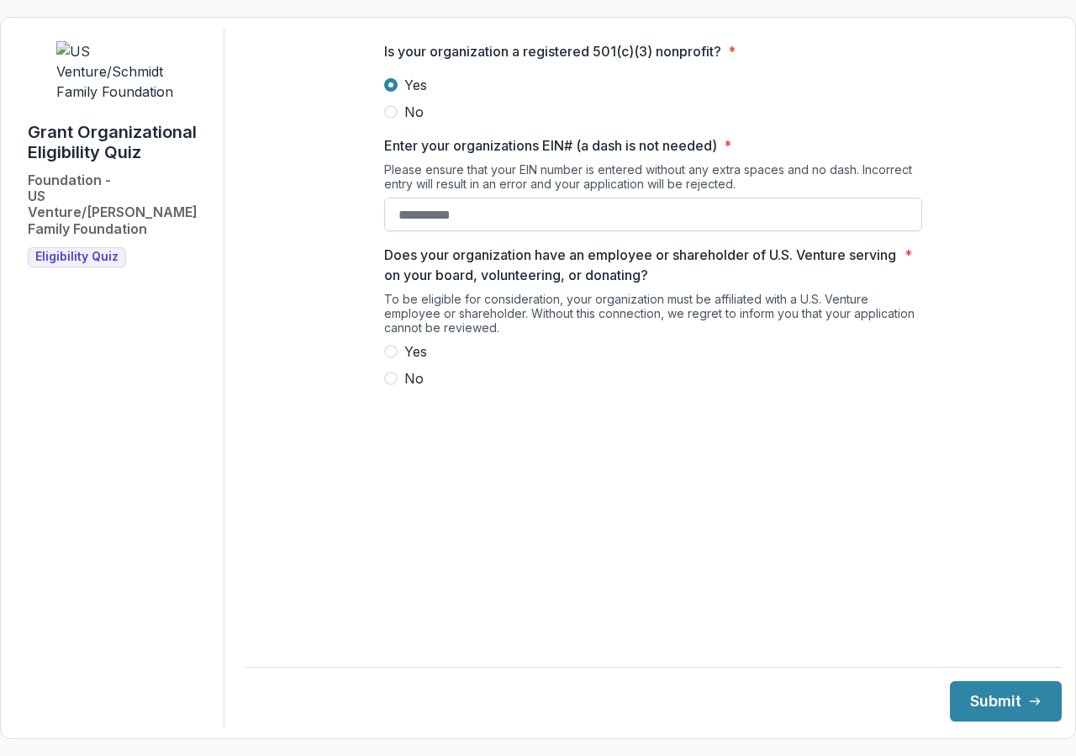
click at [407, 223] on input "Enter your organizations EIN# (a dash is not needed) *" at bounding box center [653, 215] width 538 height 34
type input "**********"
click at [398, 361] on label "Yes" at bounding box center [653, 351] width 538 height 20
click at [974, 696] on button "Submit" at bounding box center [1006, 701] width 112 height 40
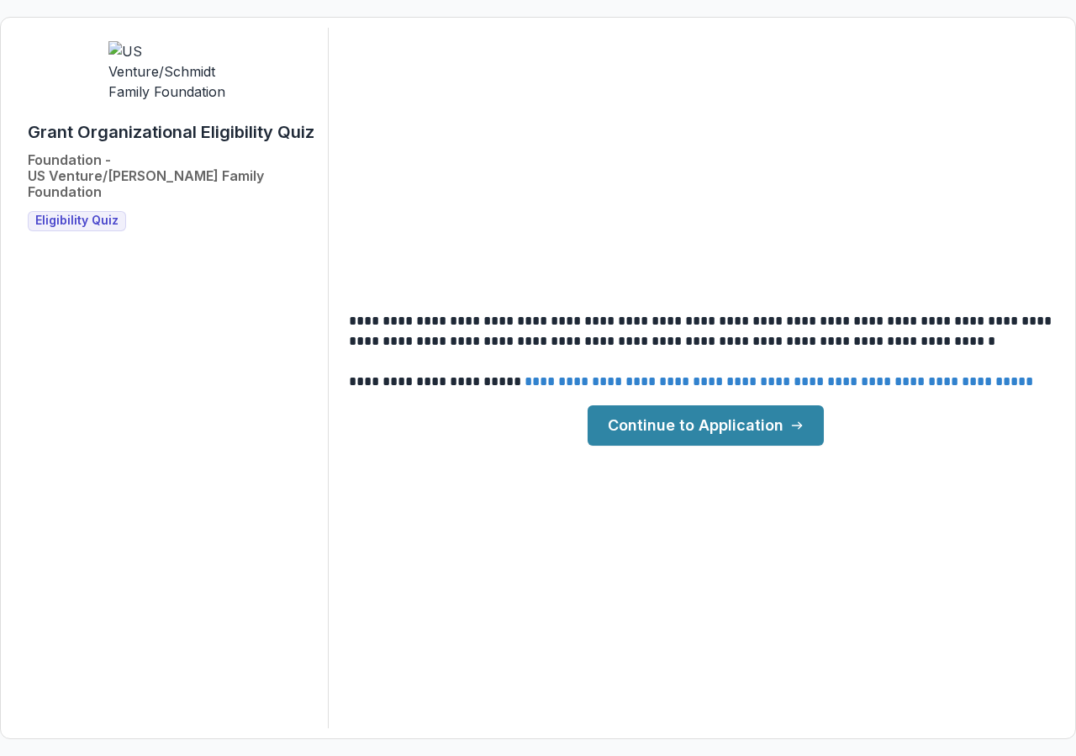
click at [678, 428] on link "Continue to Application" at bounding box center [706, 425] width 236 height 40
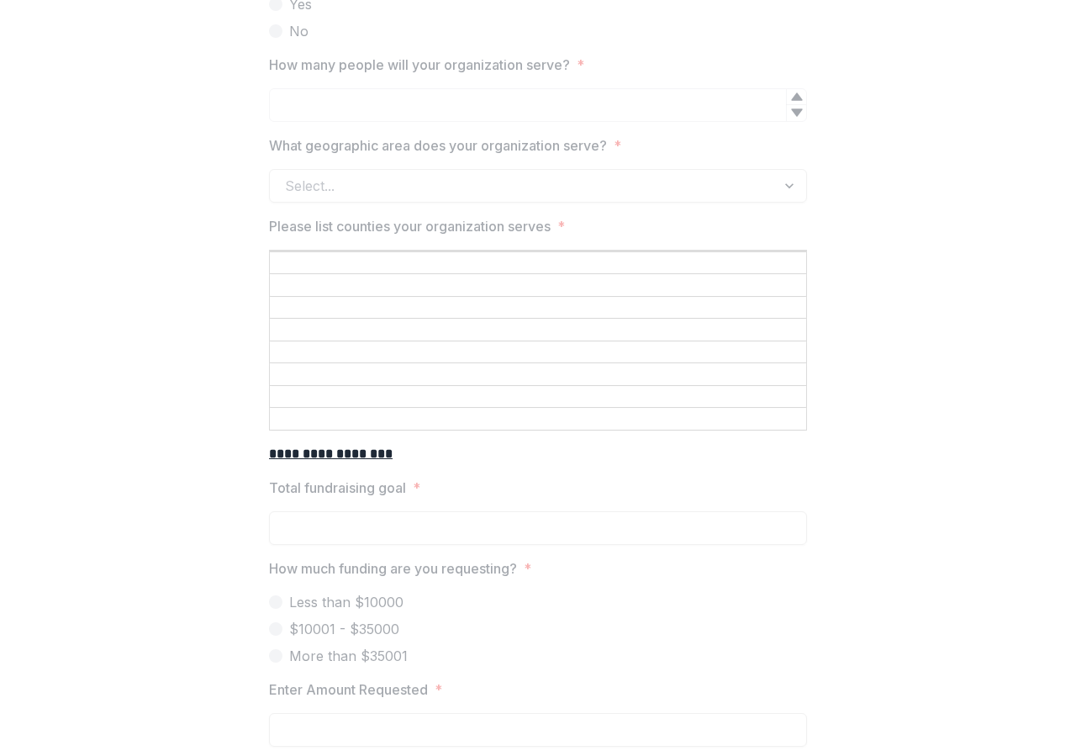
scroll to position [2318, 0]
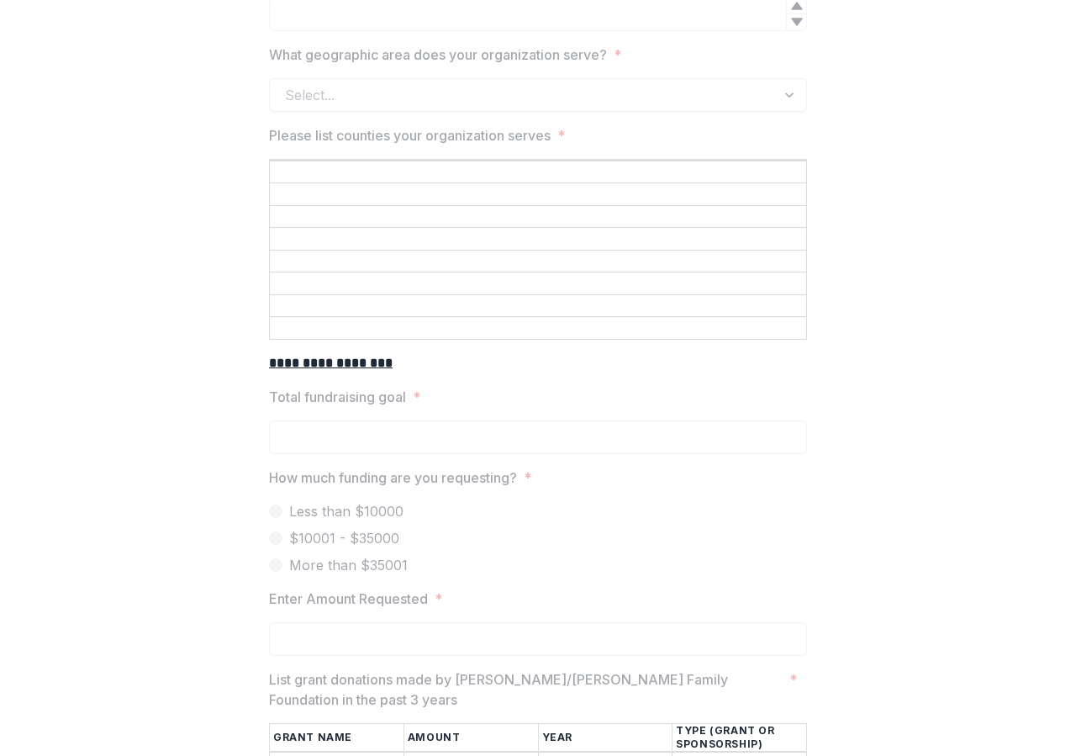
click at [989, 44] on div "**********" at bounding box center [538, 535] width 1063 height 5149
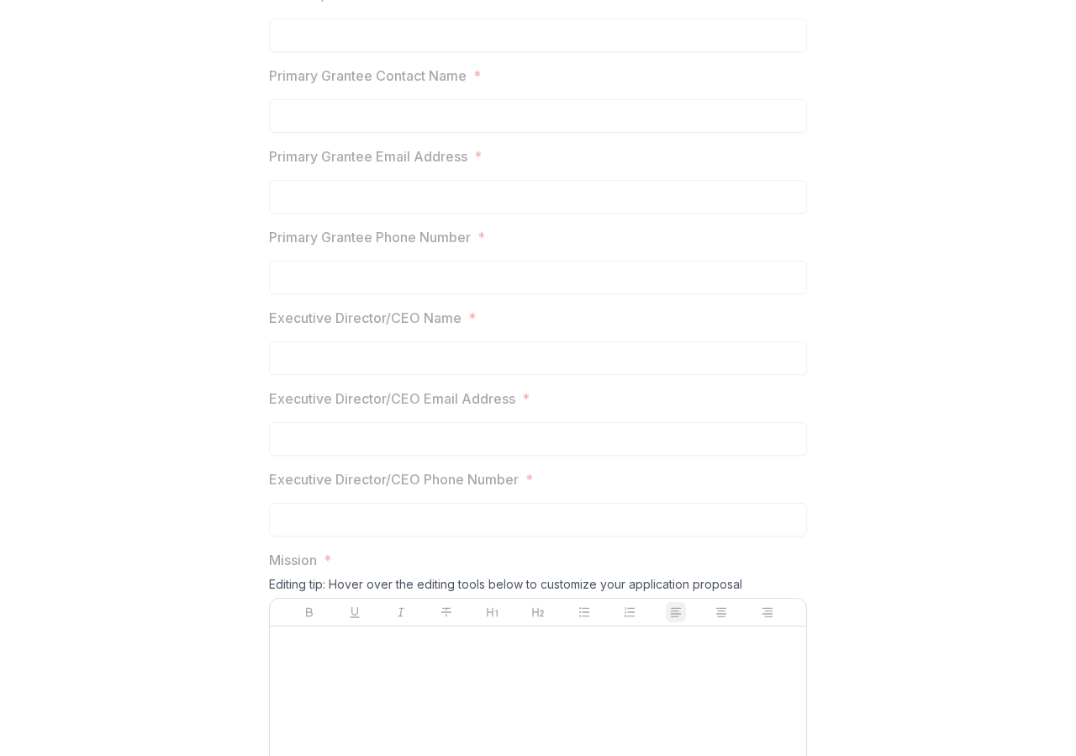
scroll to position [0, 0]
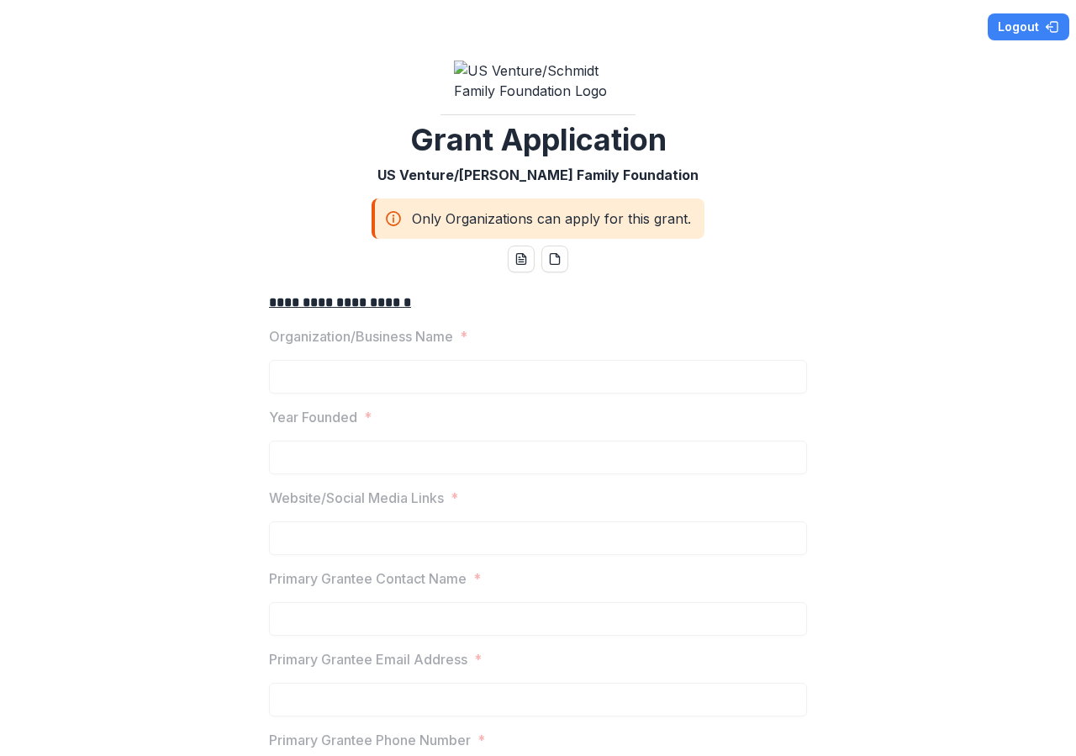
click at [388, 229] on icon at bounding box center [393, 218] width 17 height 20
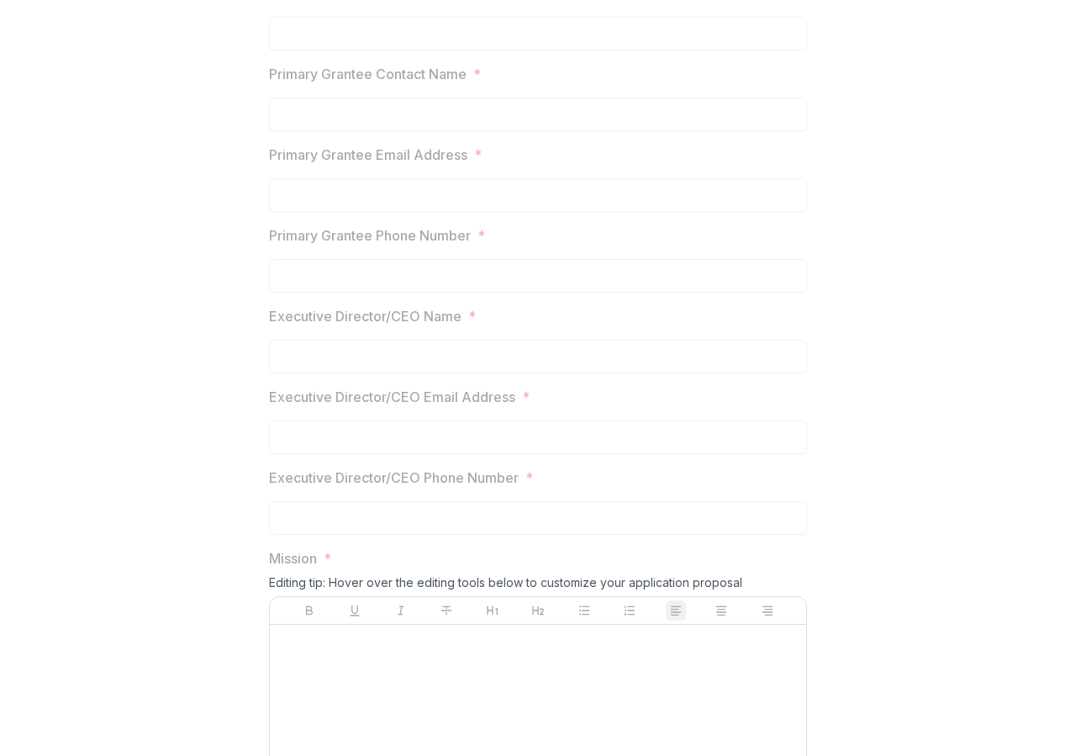
scroll to position [1210, 0]
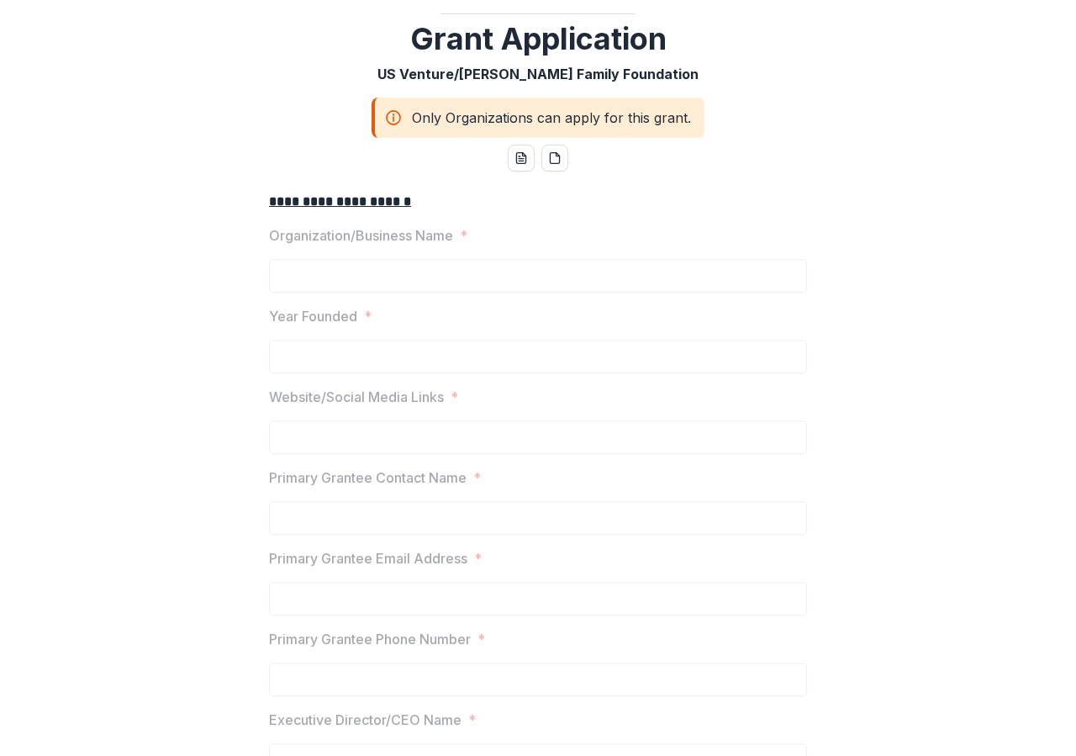
scroll to position [0, 0]
